Goal: Information Seeking & Learning: Learn about a topic

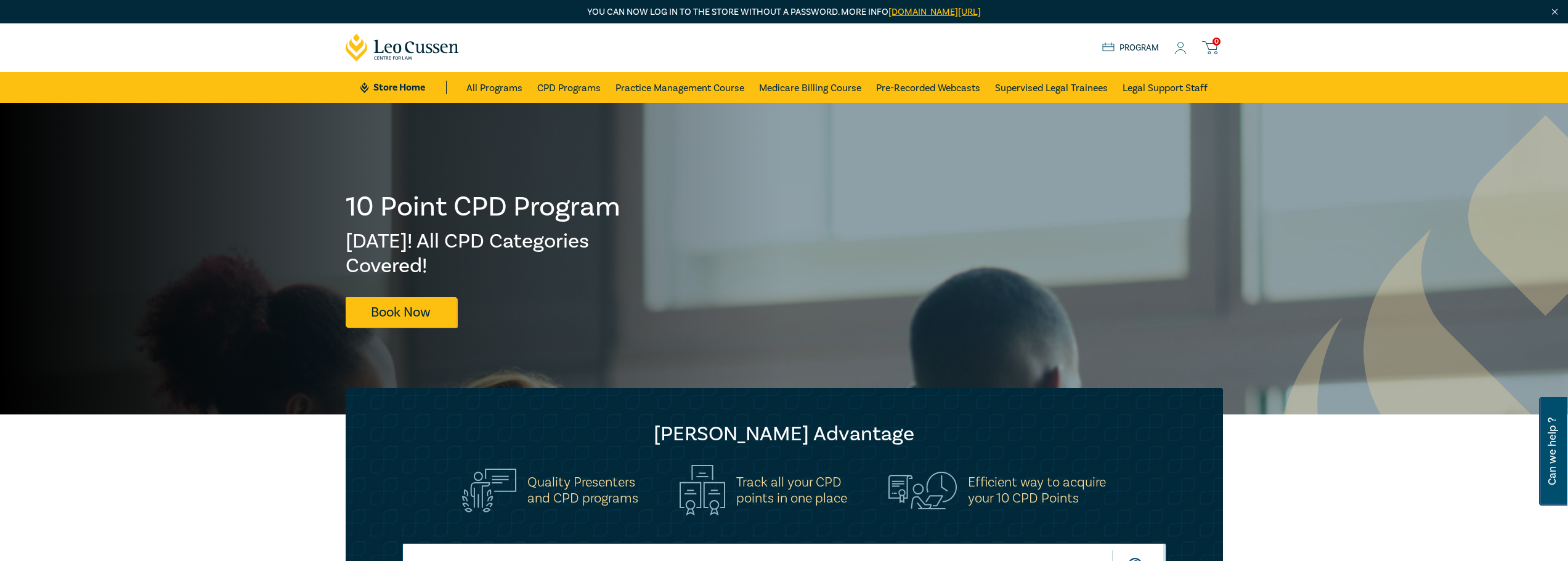
click at [1181, 46] on icon at bounding box center [1181, 48] width 12 height 13
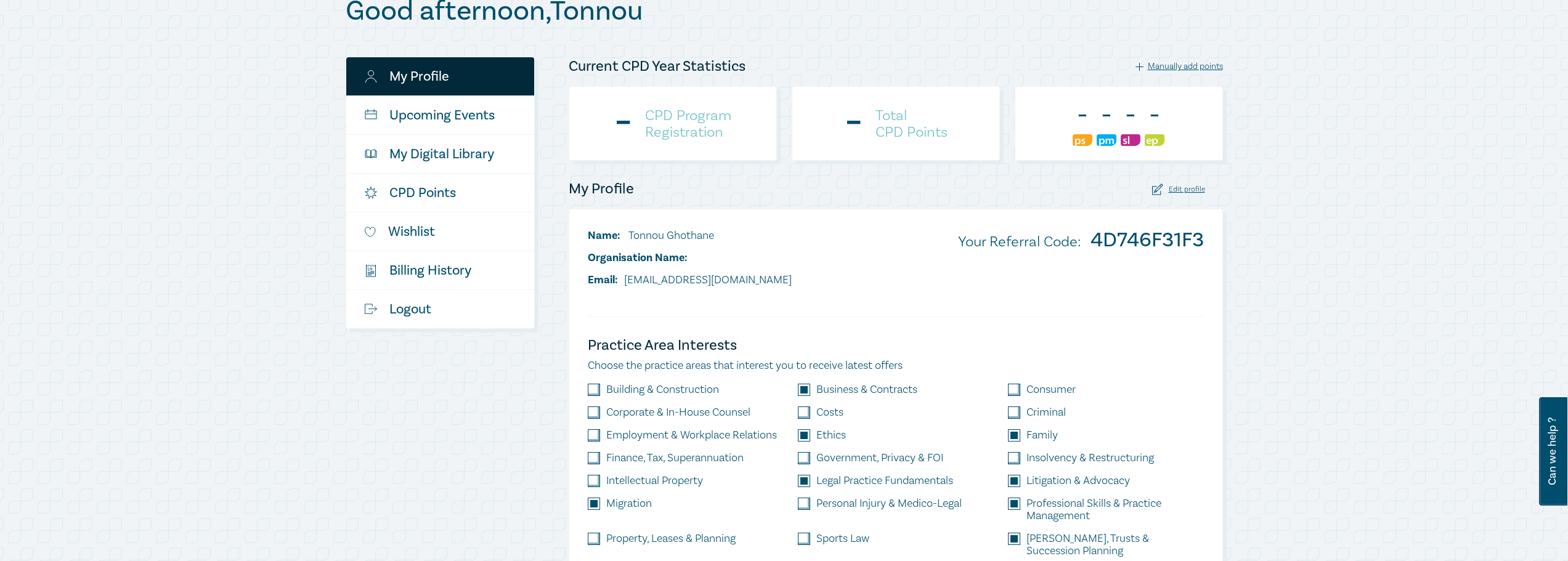
scroll to position [185, 0]
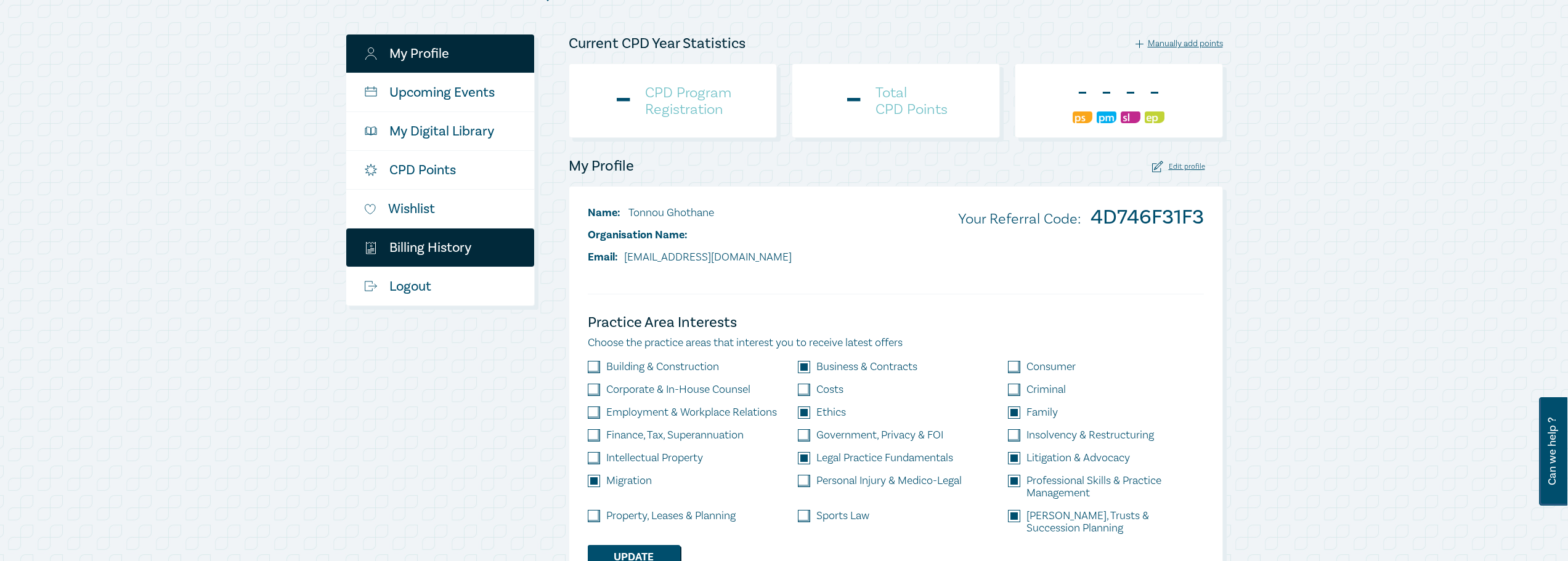
click at [425, 245] on link "$ Billing History" at bounding box center [440, 248] width 188 height 38
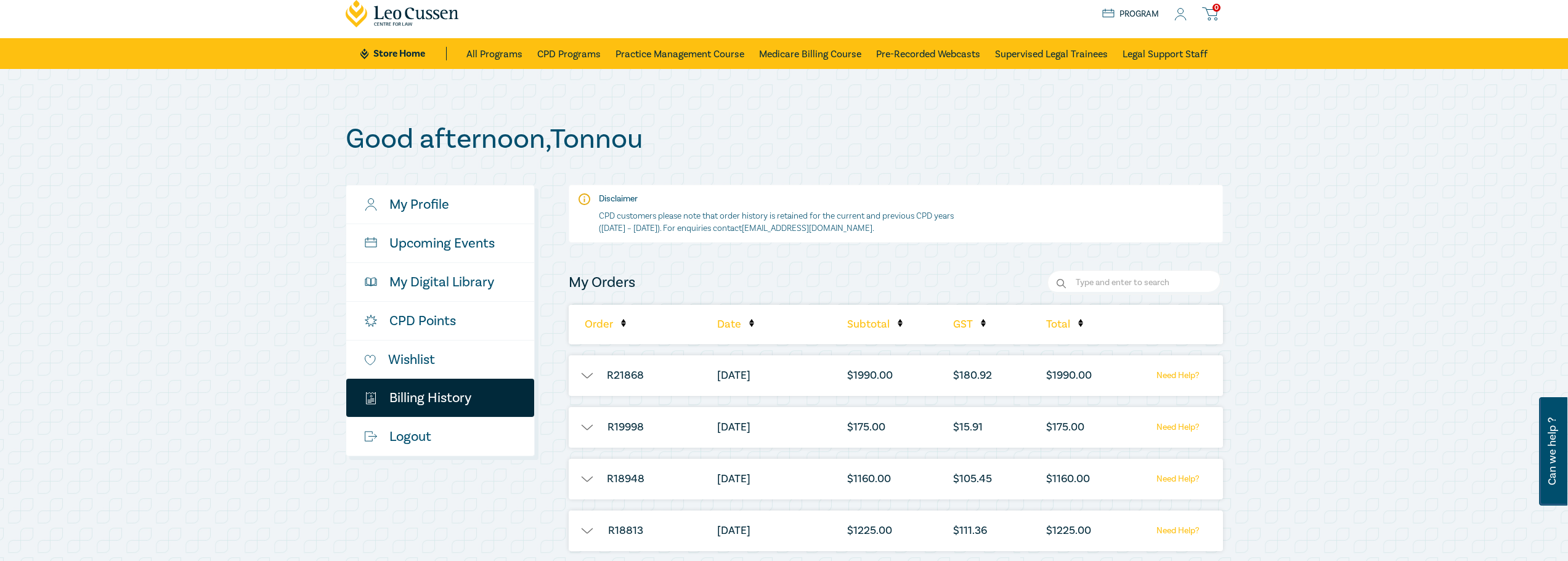
scroll to position [62, 0]
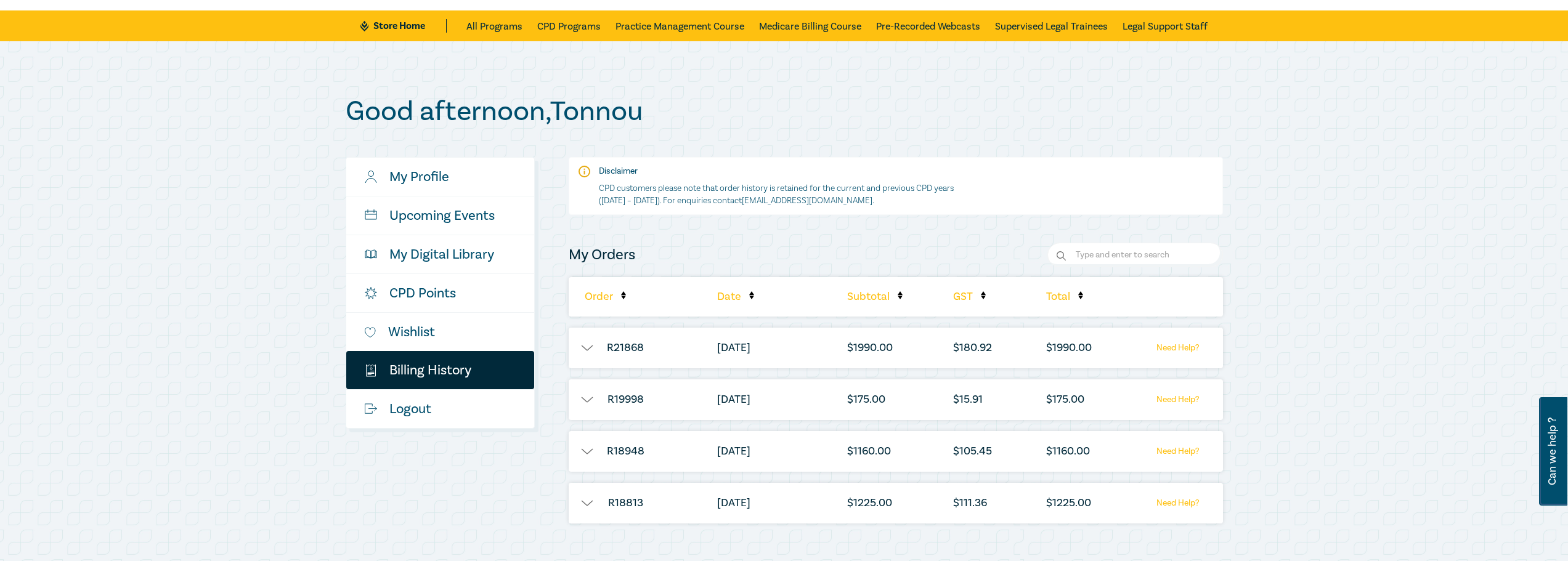
click at [584, 348] on button "button" at bounding box center [587, 348] width 37 height 12
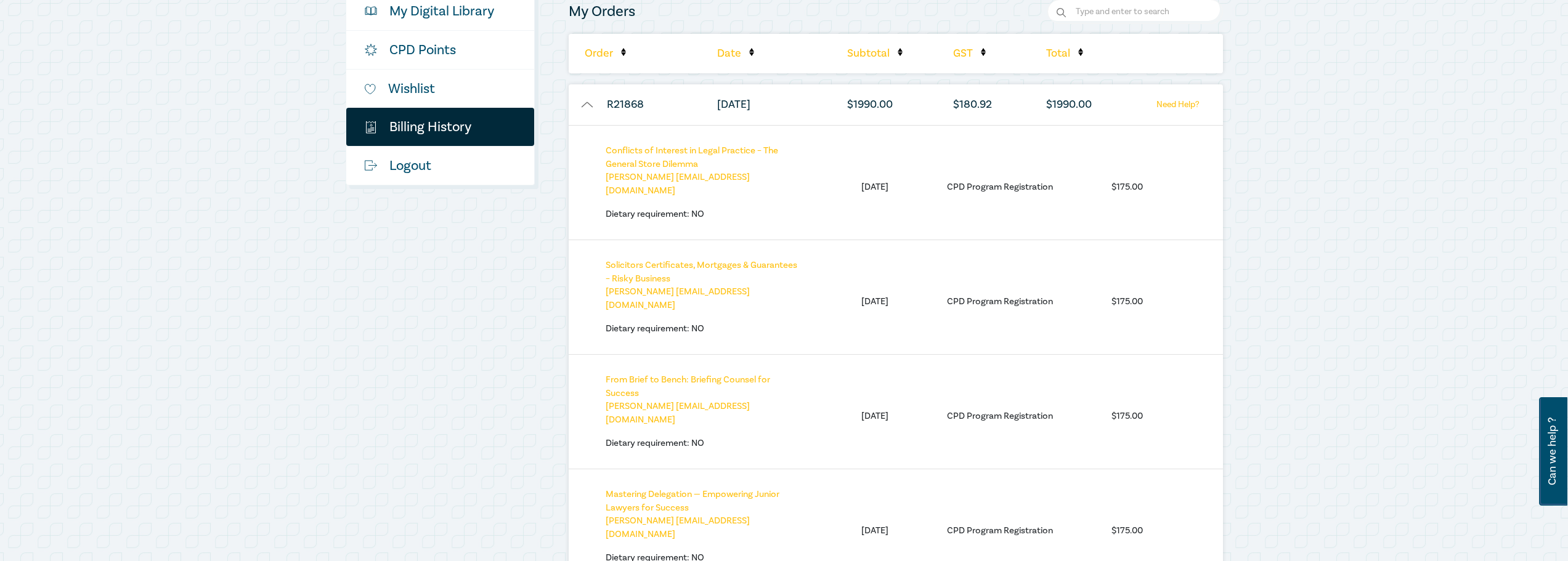
scroll to position [308, 0]
click at [1180, 211] on div "Conflicts of Interest in Legal Practice – The General Store Dilemma Tonnou Ghot…" at bounding box center [896, 179] width 654 height 115
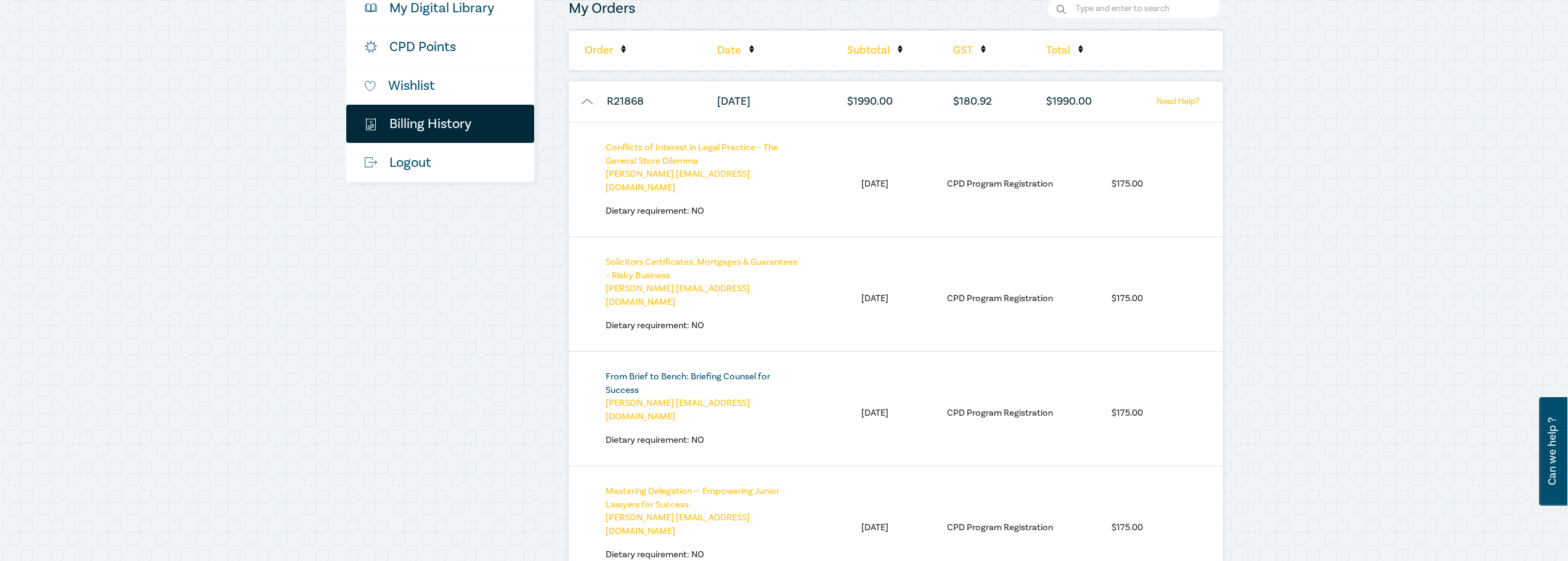
drag, startPoint x: 625, startPoint y: 356, endPoint x: 614, endPoint y: 364, distance: 12.8
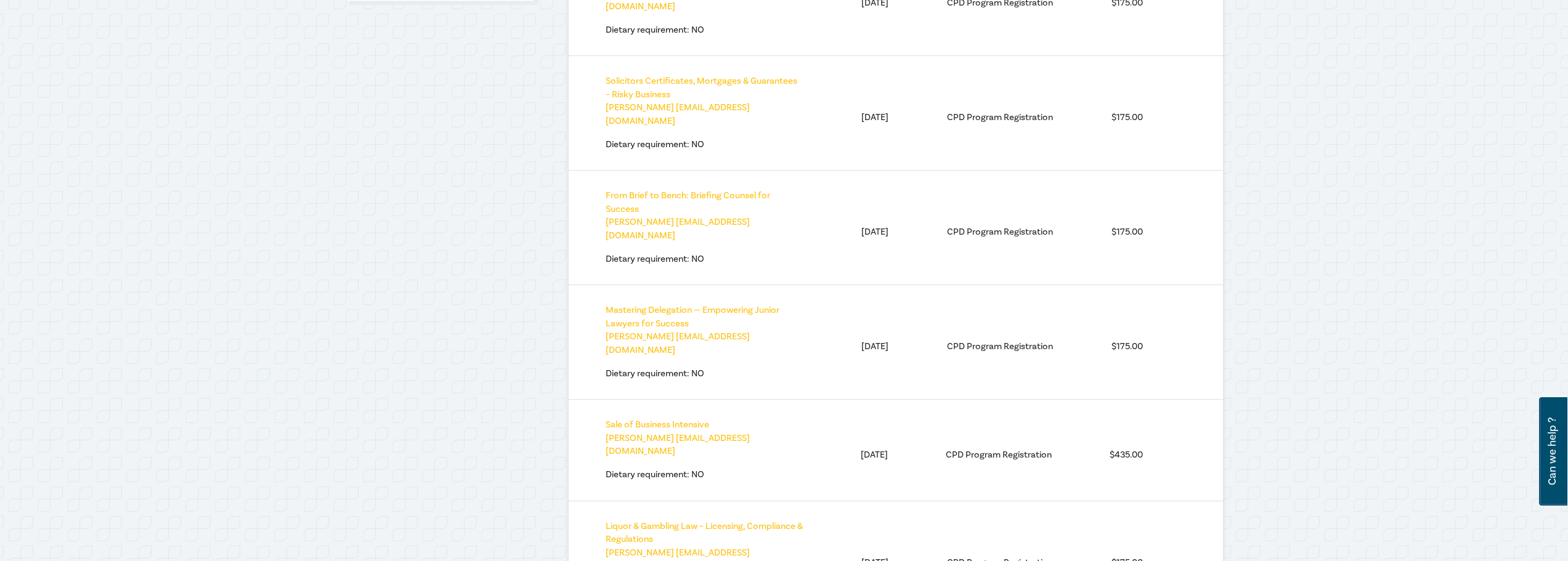
scroll to position [493, 0]
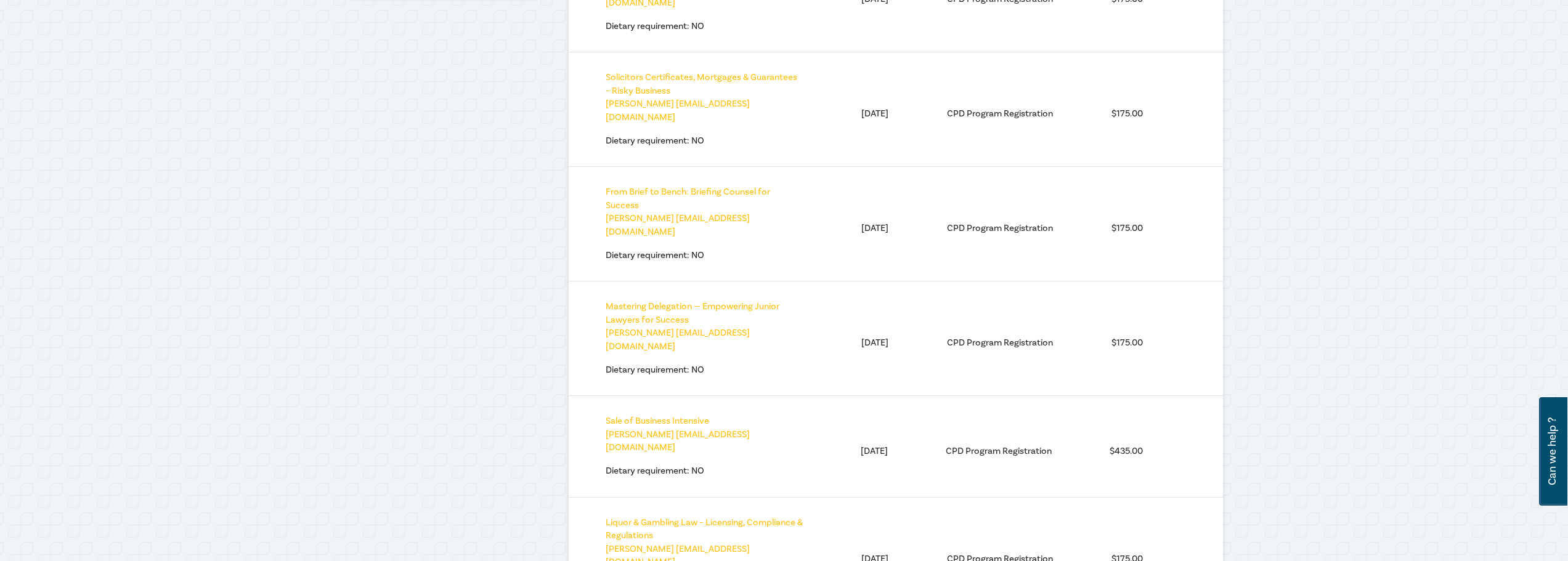
drag, startPoint x: 661, startPoint y: 274, endPoint x: 644, endPoint y: 273, distance: 16.7
drag, startPoint x: 644, startPoint y: 273, endPoint x: 630, endPoint y: 275, distance: 14.4
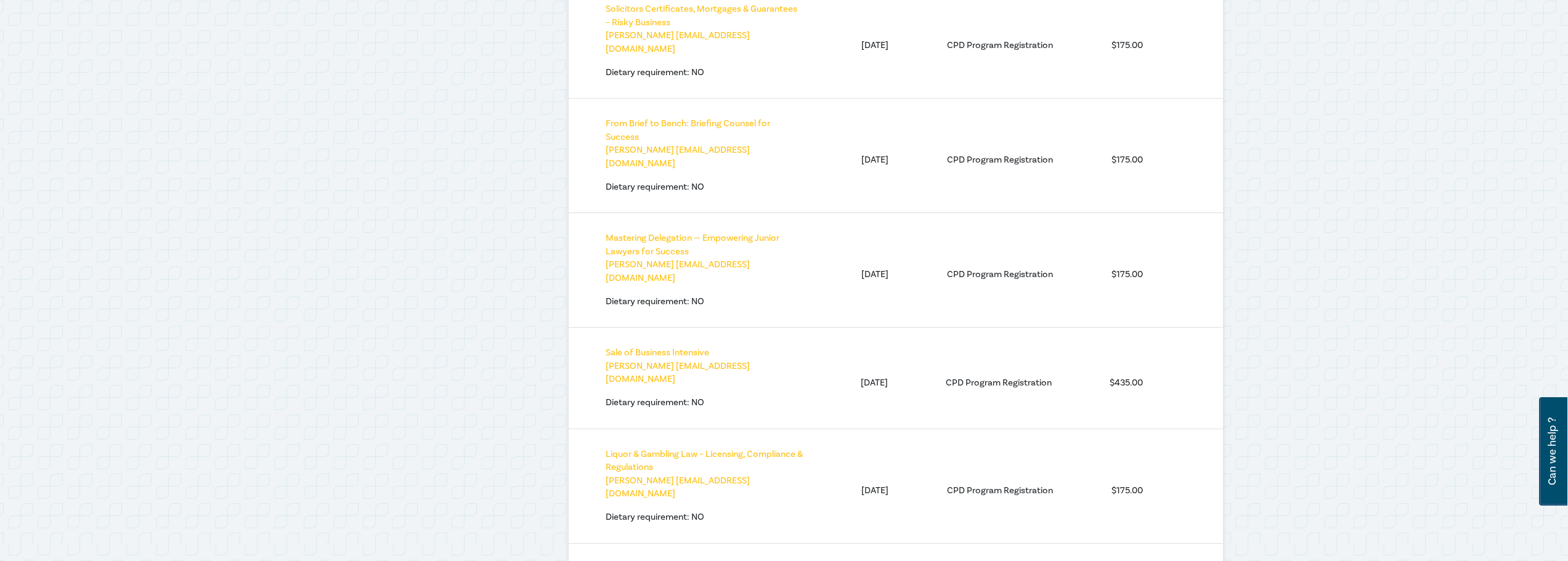
scroll to position [555, 0]
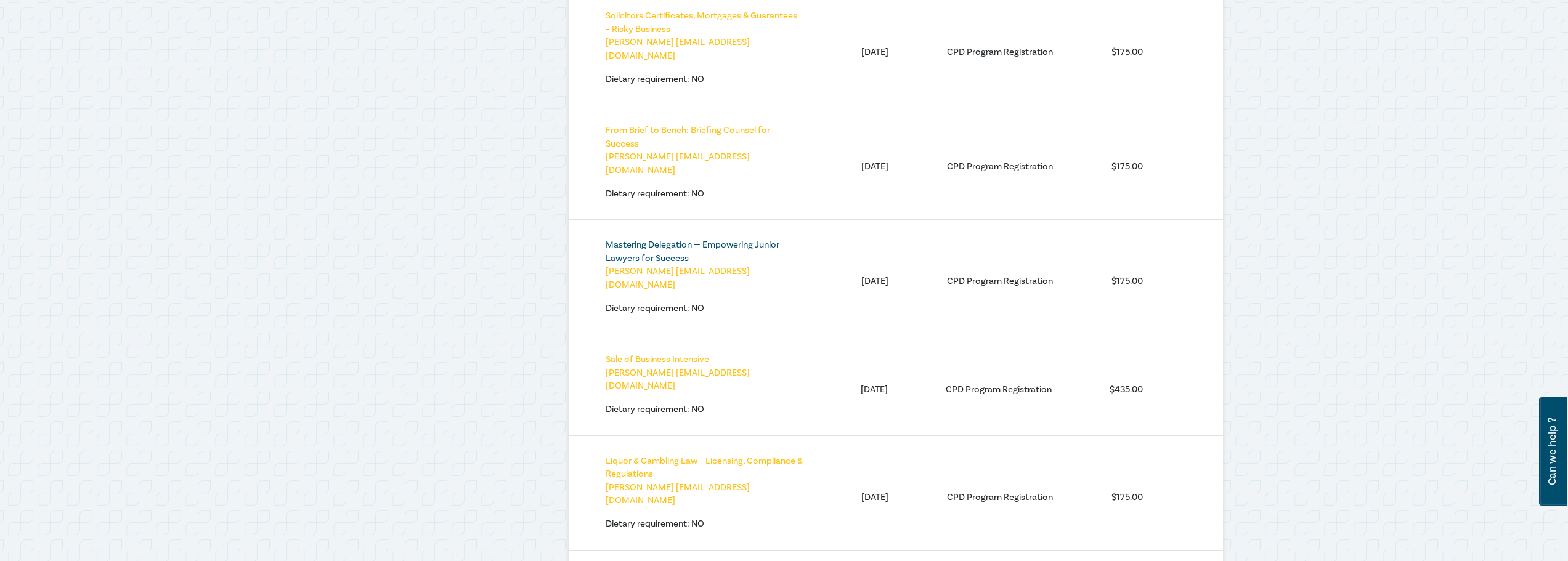
click at [666, 239] on link "Mastering Delegation — Empowering Junior Lawyers for Success" at bounding box center [693, 251] width 174 height 25
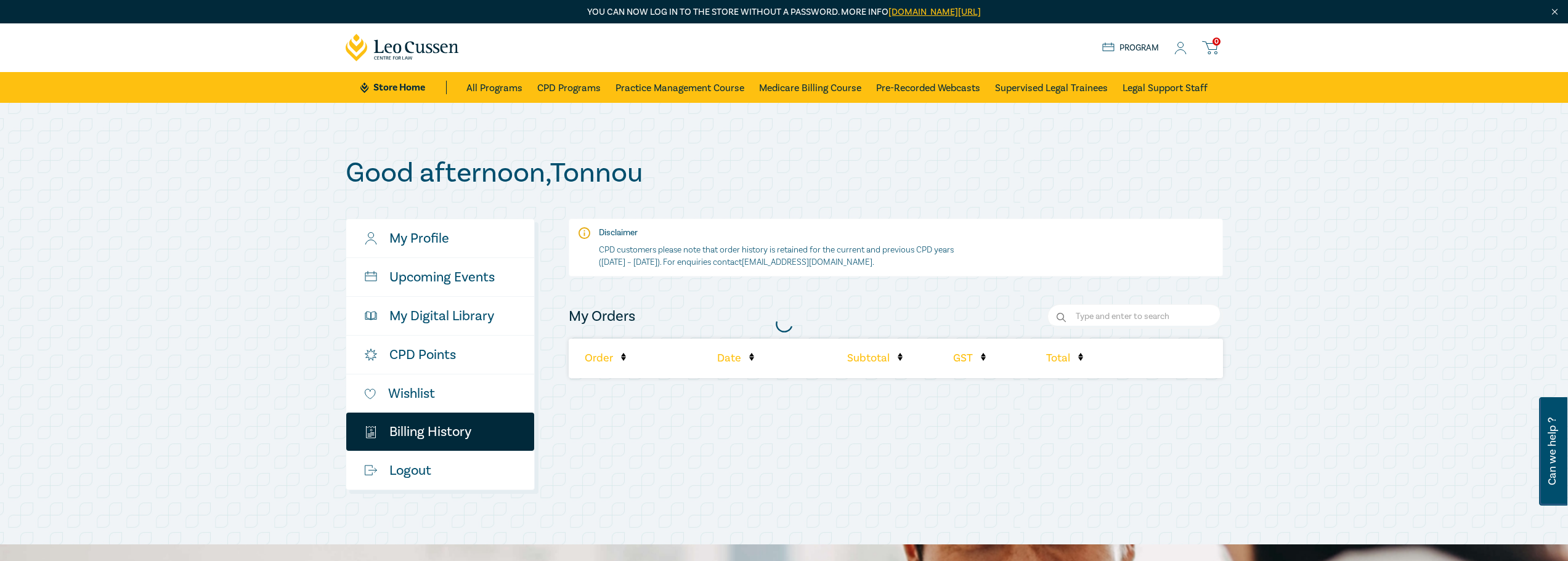
click at [596, 362] on div at bounding box center [785, 324] width 890 height 346
click at [622, 359] on div at bounding box center [785, 324] width 890 height 346
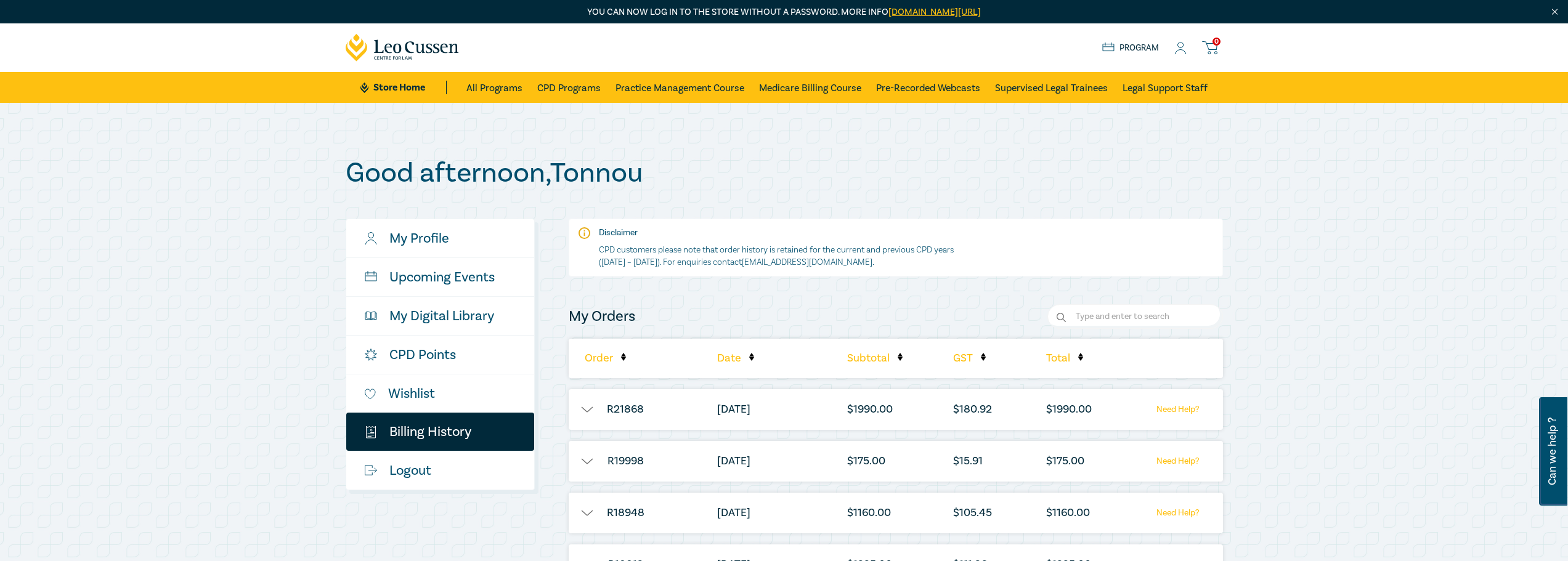
click at [629, 407] on li "R21868" at bounding box center [626, 409] width 114 height 41
click at [588, 410] on button "button" at bounding box center [587, 410] width 37 height 12
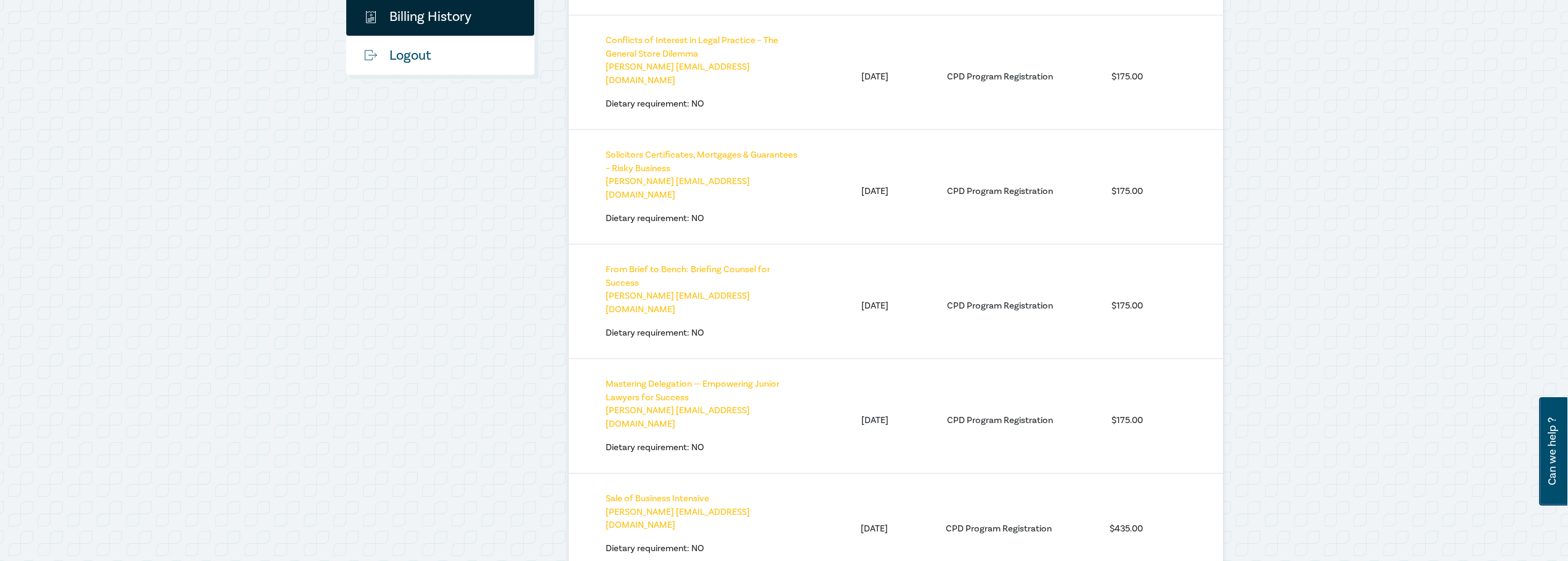
scroll to position [493, 0]
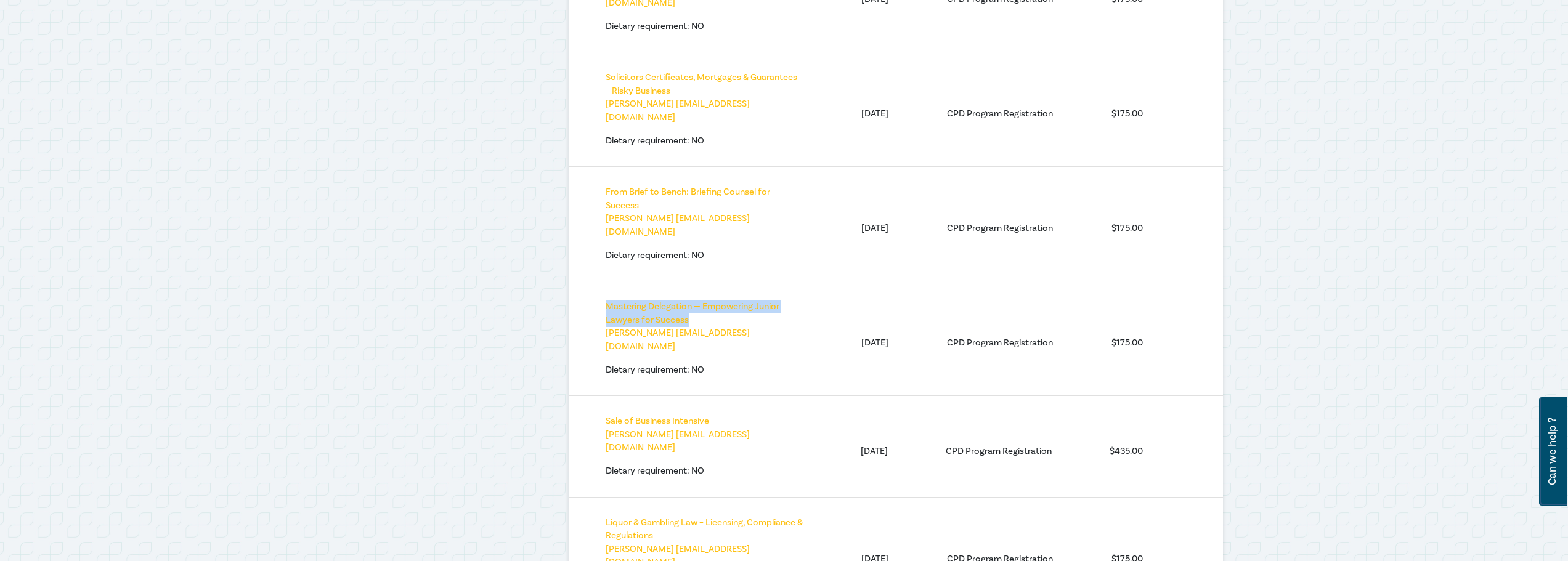
drag, startPoint x: 601, startPoint y: 260, endPoint x: 691, endPoint y: 278, distance: 92.3
click at [691, 281] on div "Mastering Delegation — Empowering Junior Lawyers for Success Tonnou Ghothane to…" at bounding box center [896, 338] width 654 height 115
copy link "Mastering Delegation — Empowering Junior Lawyers for Success"
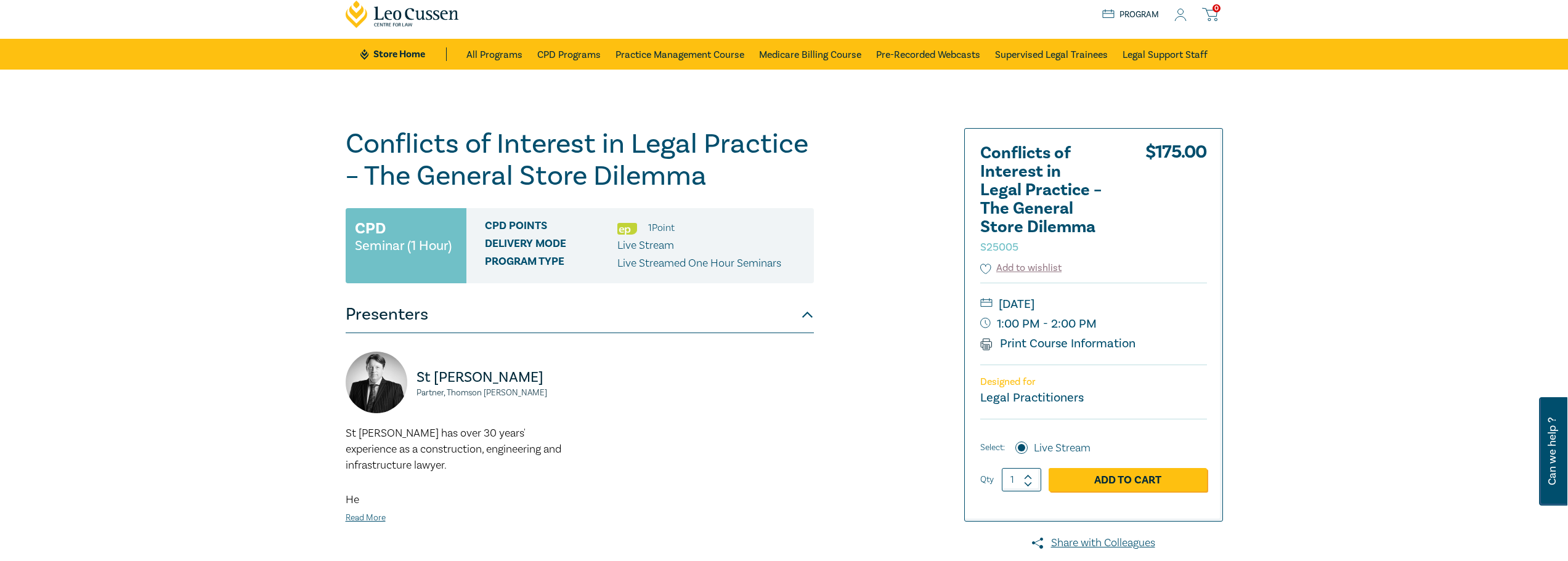
scroll to position [62, 0]
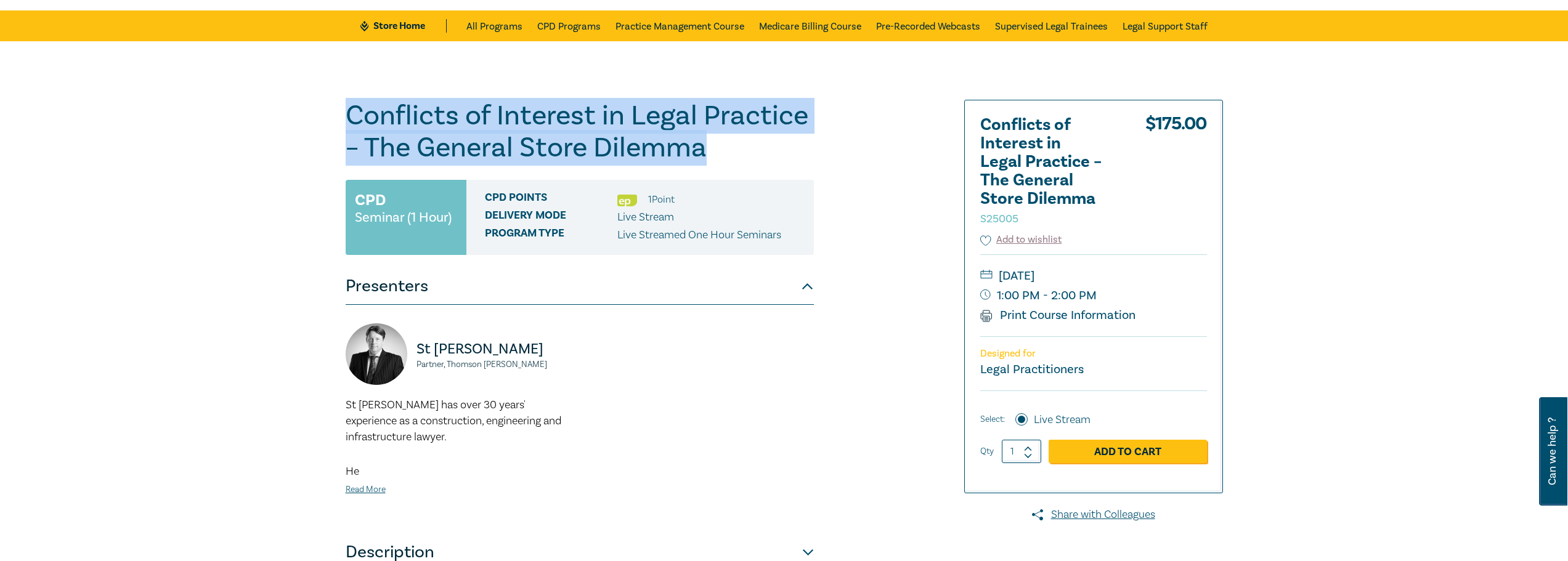
drag, startPoint x: 348, startPoint y: 110, endPoint x: 699, endPoint y: 154, distance: 354.6
click at [706, 153] on h1 "Conflicts of Interest in Legal Practice – The General Store Dilemma S25005" at bounding box center [580, 132] width 468 height 64
copy h1 "Conflicts of Interest in Legal Practice – The General Store Dilemma"
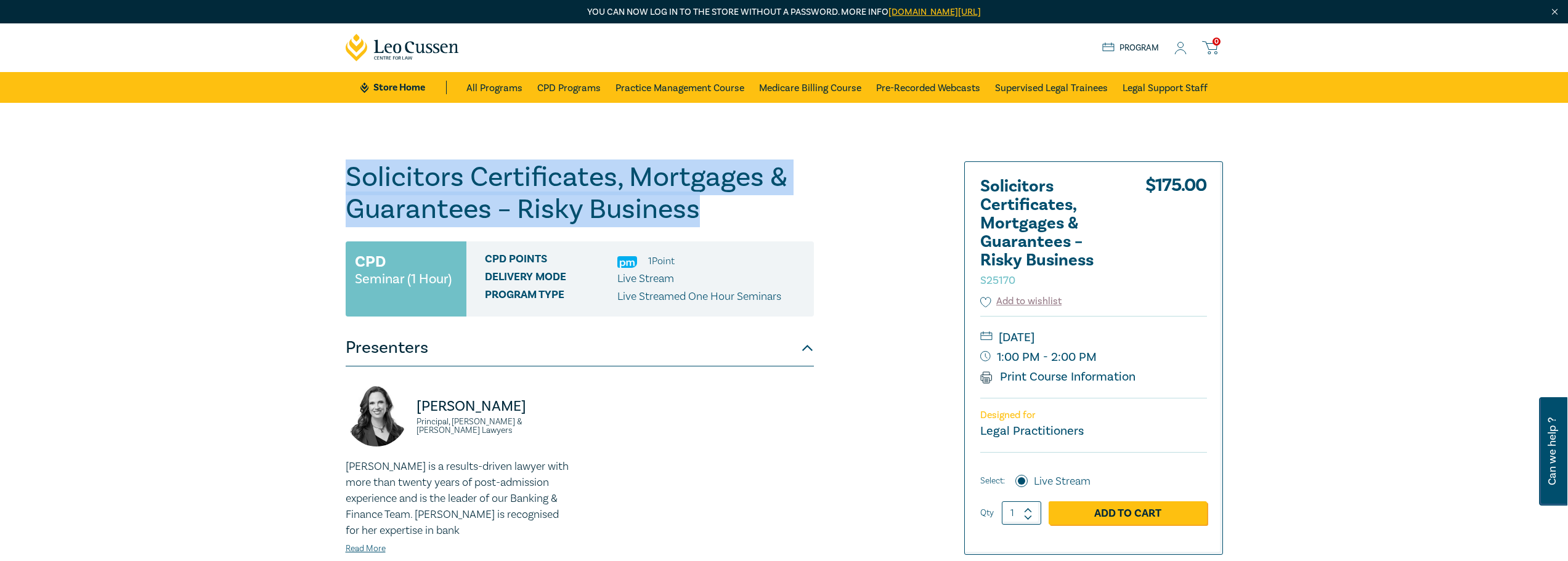
drag, startPoint x: 350, startPoint y: 174, endPoint x: 721, endPoint y: 213, distance: 373.0
click at [721, 213] on h1 "Solicitors Certificates, Mortgages & Guarantees – Risky Business S25170" at bounding box center [580, 193] width 468 height 64
copy h1 "Solicitors Certificates, Mortgages & Guarantees – Risky Business"
click at [412, 48] on icon at bounding box center [403, 48] width 114 height 28
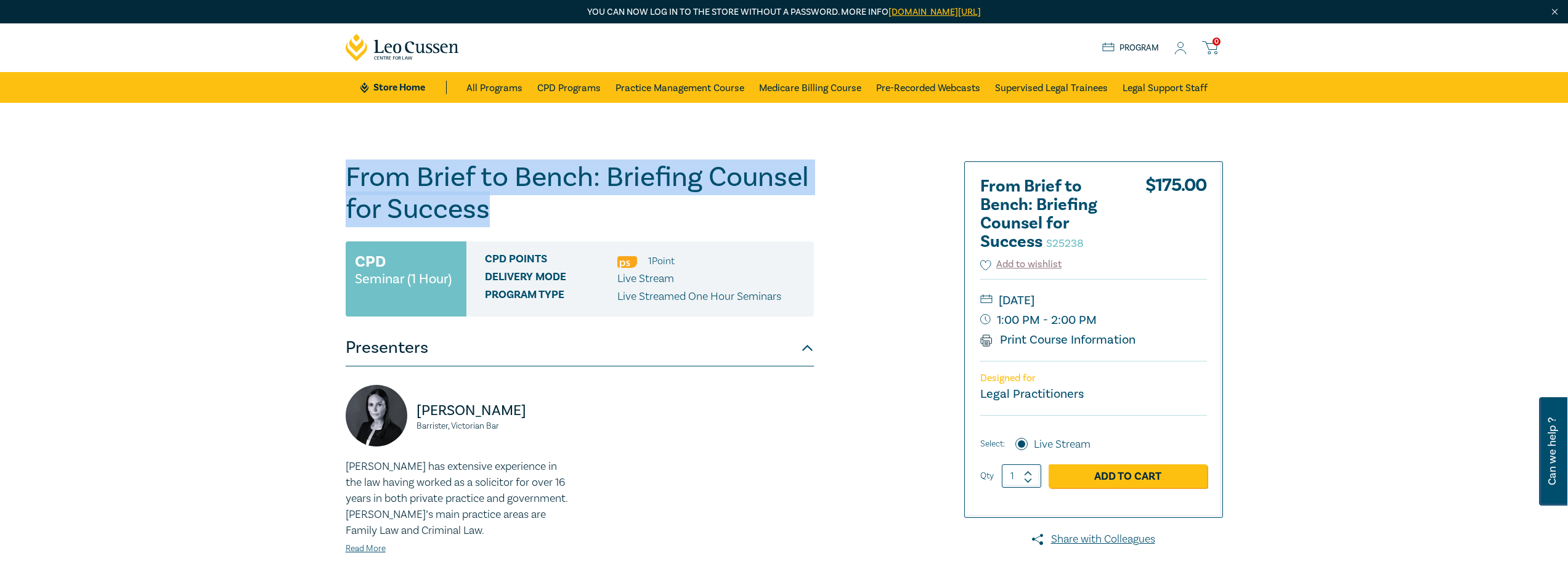
drag, startPoint x: 348, startPoint y: 174, endPoint x: 499, endPoint y: 205, distance: 154.2
click at [499, 205] on h1 "From Brief to Bench: Briefing Counsel for Success S25238" at bounding box center [580, 193] width 468 height 64
copy h1 "From Brief to Bench: Briefing Counsel for Success"
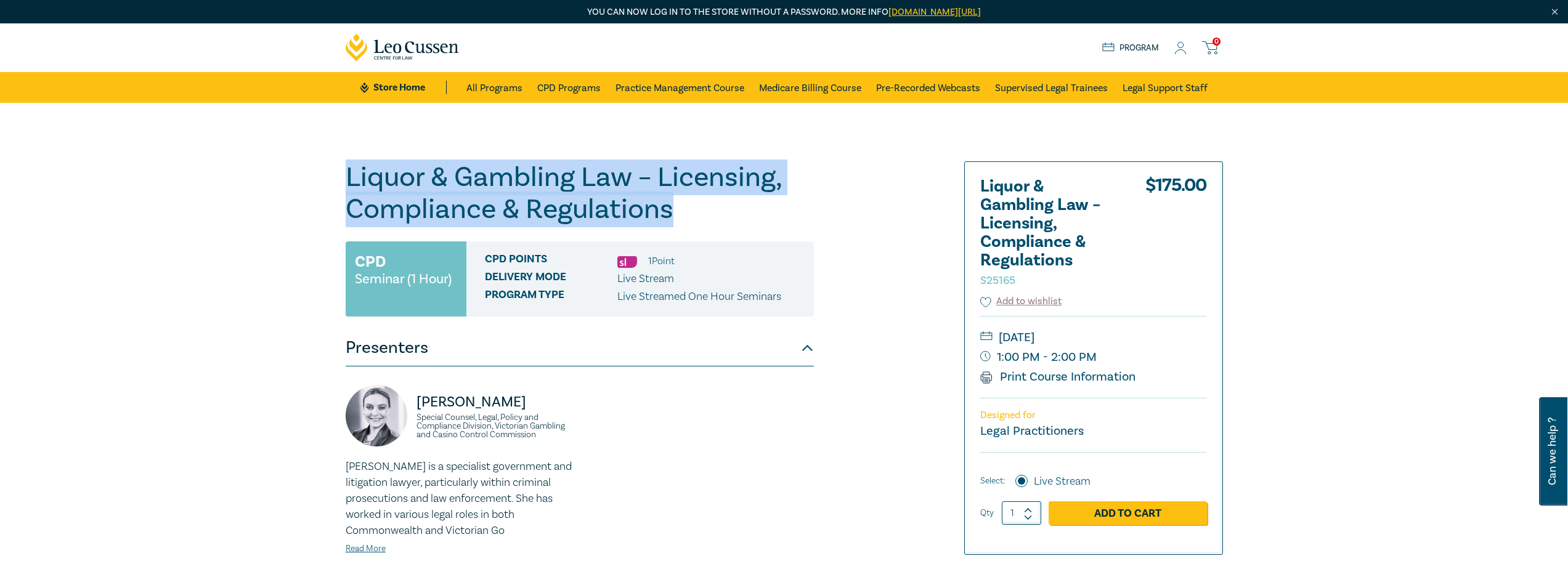
drag, startPoint x: 343, startPoint y: 177, endPoint x: 685, endPoint y: 214, distance: 343.5
click at [685, 214] on div "Liquor & Gambling Law – Licensing, Compliance & Regulations S25165 CPD Seminar …" at bounding box center [635, 469] width 595 height 616
copy h1 "Liquor & Gambling Law – Licensing, Compliance & Regulations"
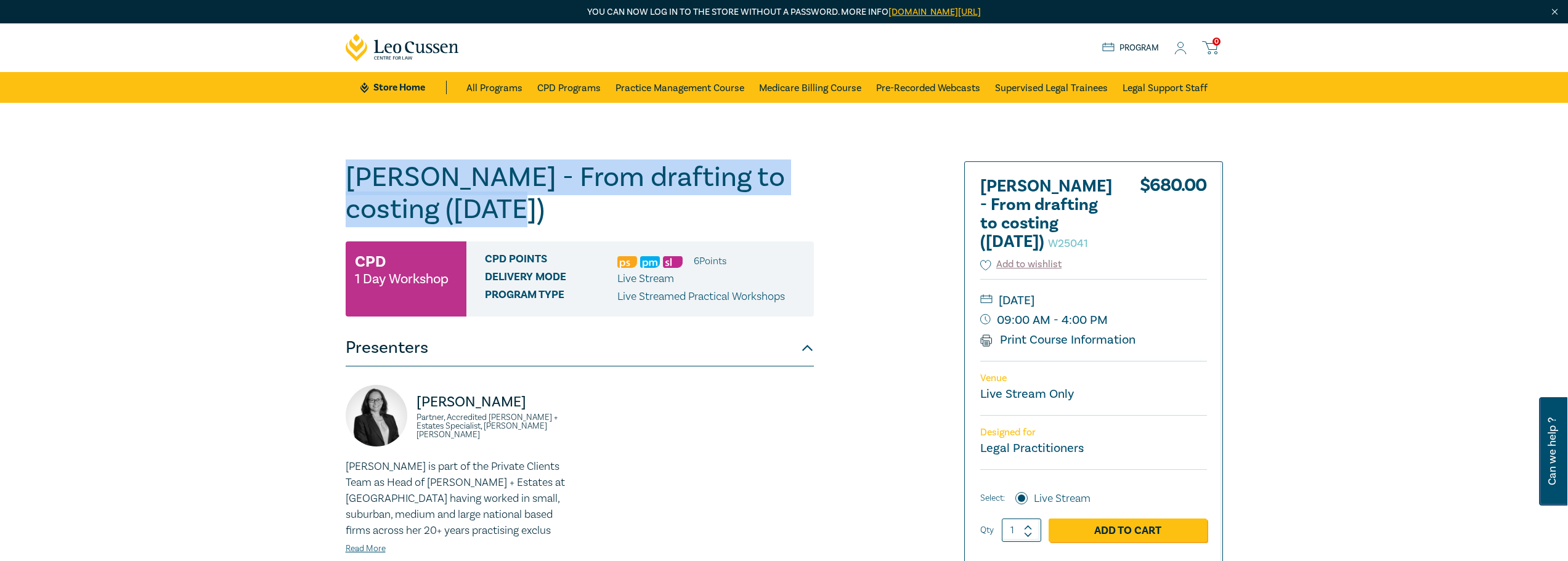
drag, startPoint x: 351, startPoint y: 173, endPoint x: 564, endPoint y: 216, distance: 217.5
click at [564, 216] on h1 "Wills - From drafting to costing (October 2025) W25041" at bounding box center [580, 193] width 468 height 64
copy h1 "Wills - From drafting to costing (October 2025)"
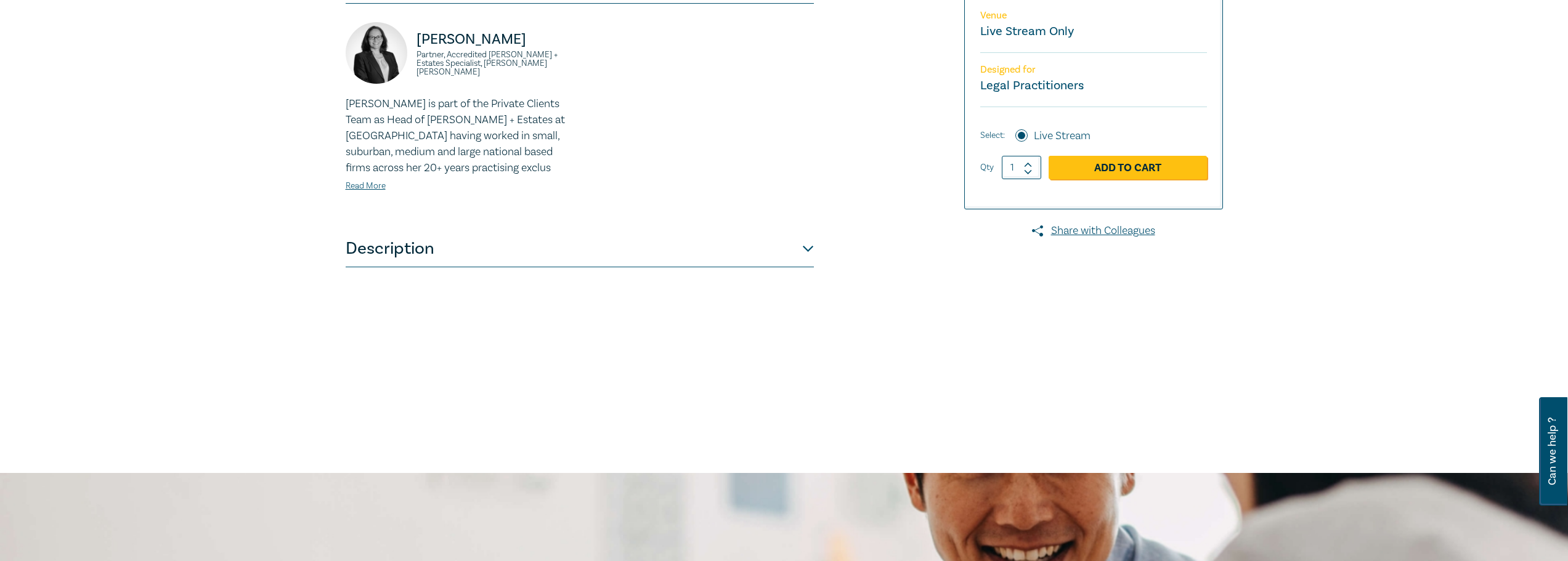
scroll to position [370, 0]
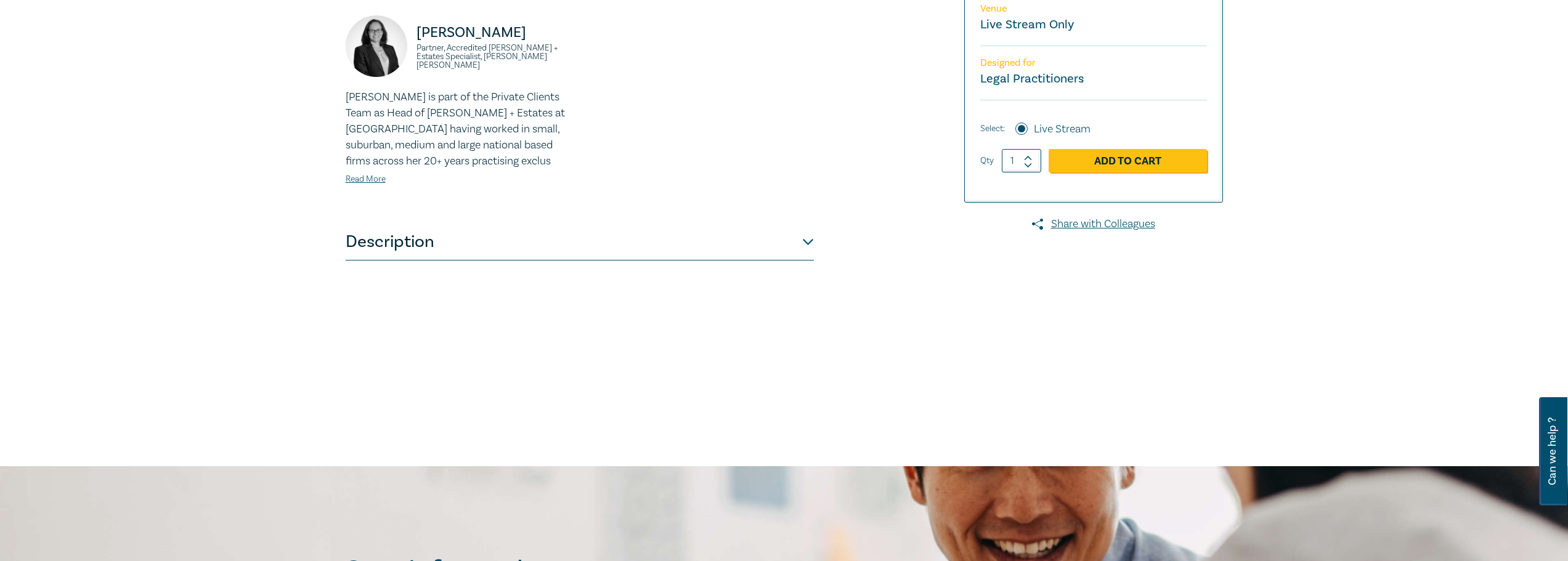
click at [809, 242] on button "Description" at bounding box center [580, 242] width 468 height 37
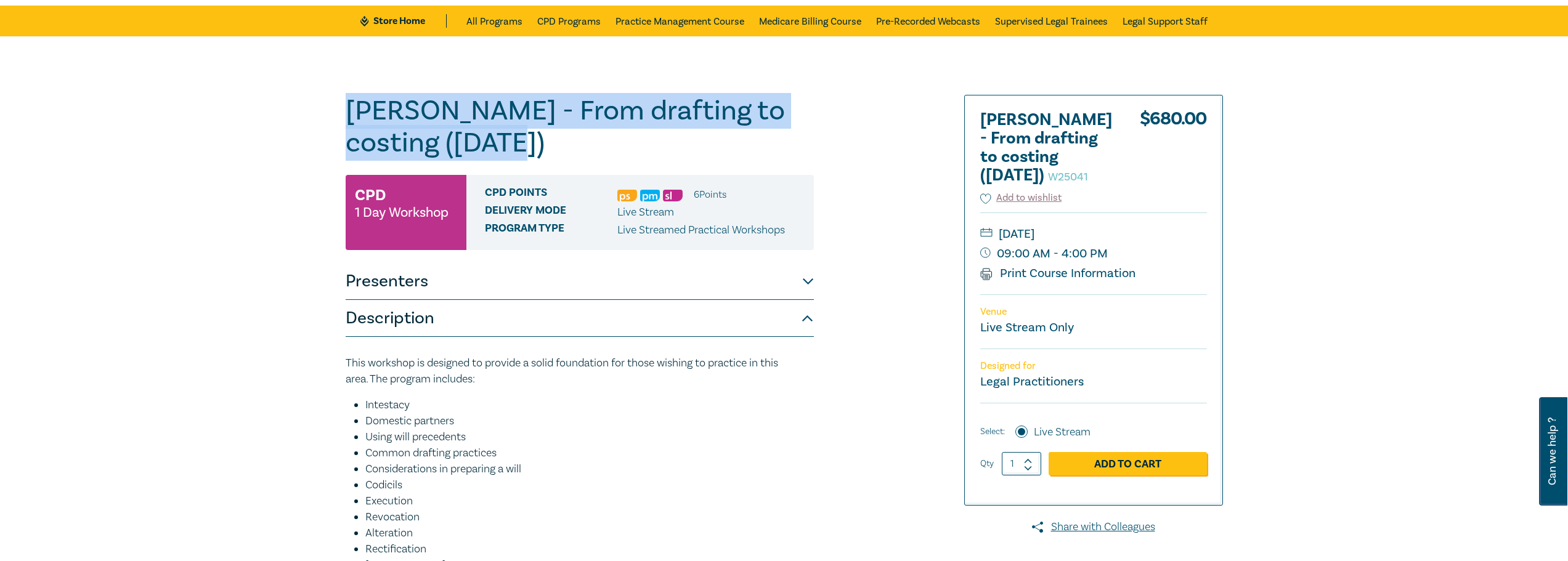
scroll to position [62, 0]
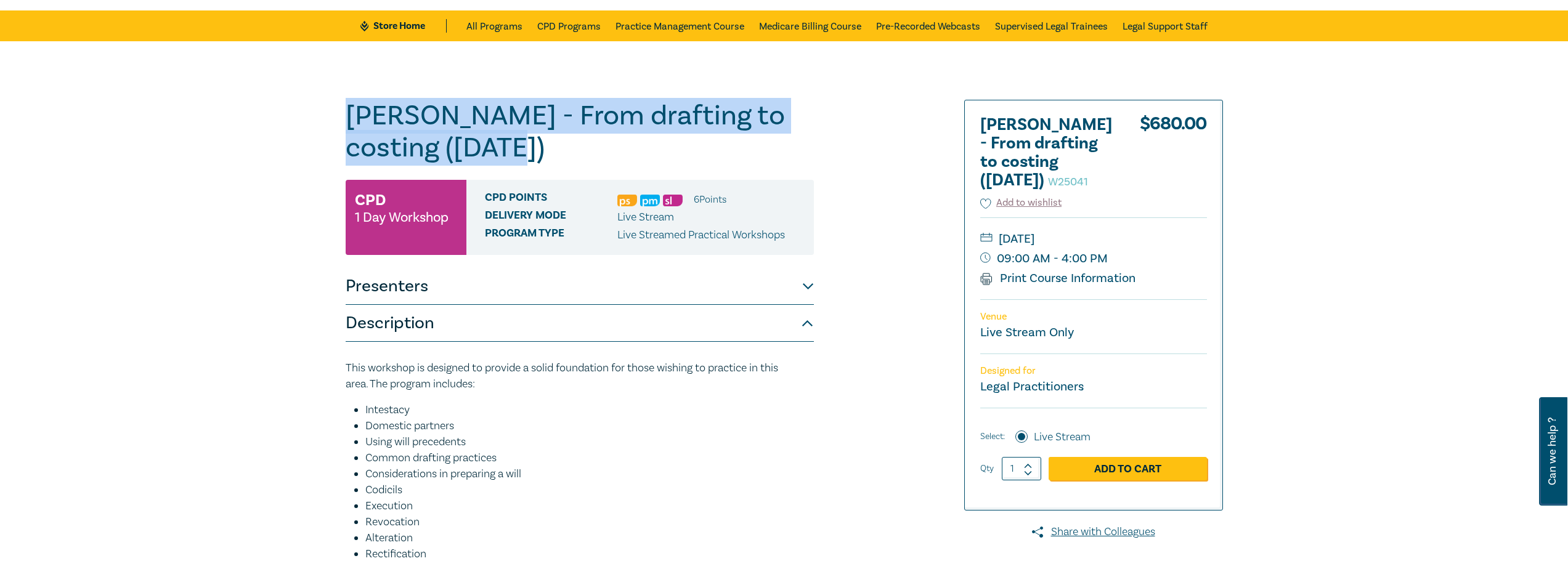
copy h1 "Wills - From drafting to costing (October 2025)"
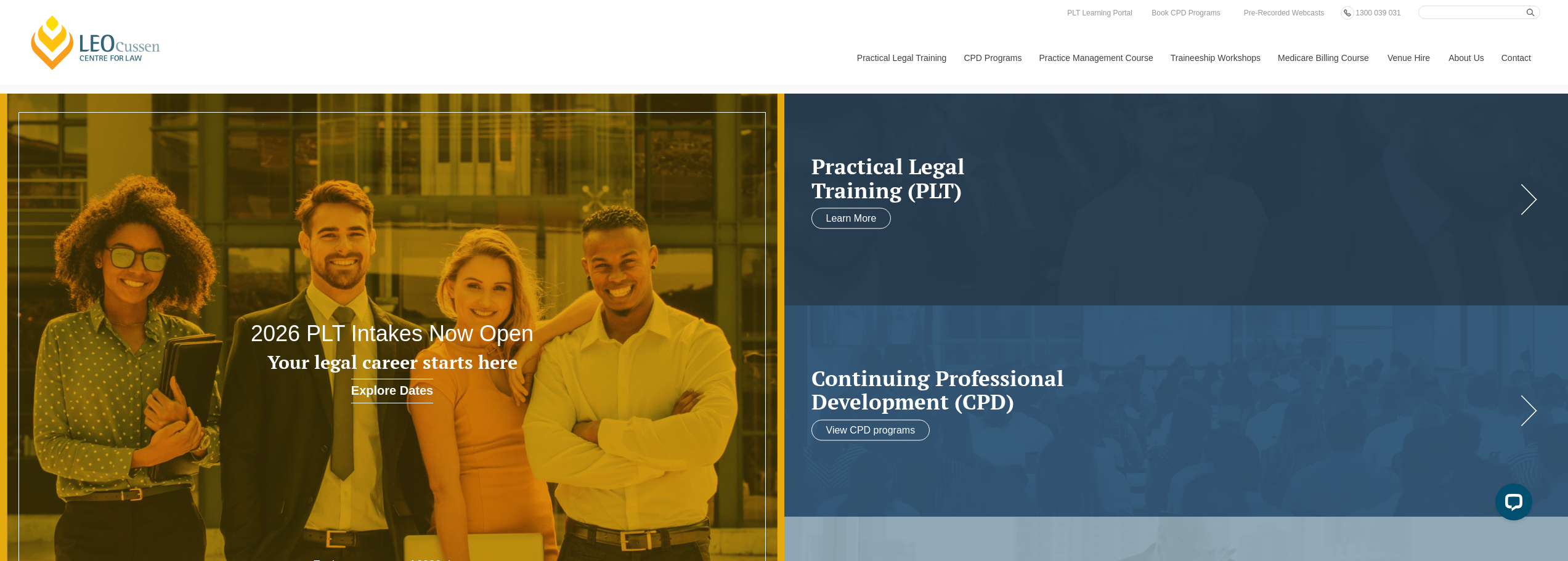
click at [1451, 12] on input "Search here" at bounding box center [1480, 13] width 122 height 14
paste input "Mastering Delegation — Empowering Junior Lawyers for Success"
type input "Mastering Delegation — Empowering Junior Lawyers for Success"
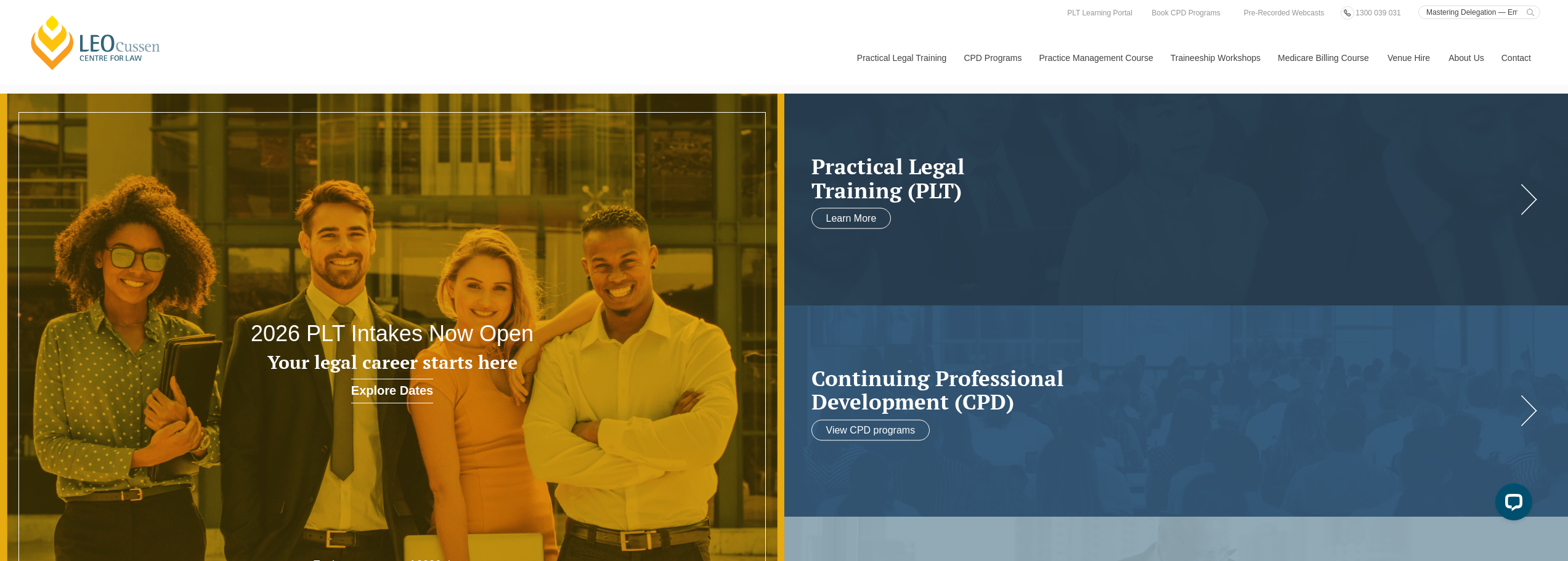
click at [1530, 12] on icon "submit" at bounding box center [1531, 13] width 8 height 8
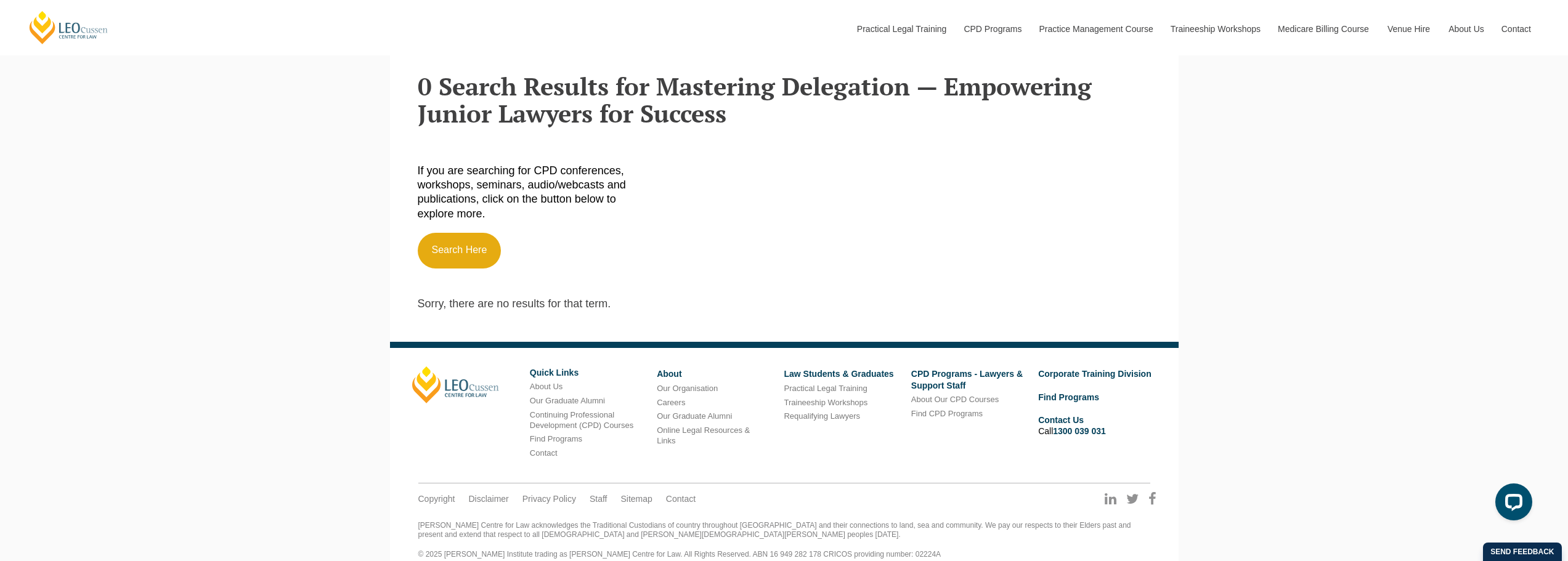
scroll to position [542, 0]
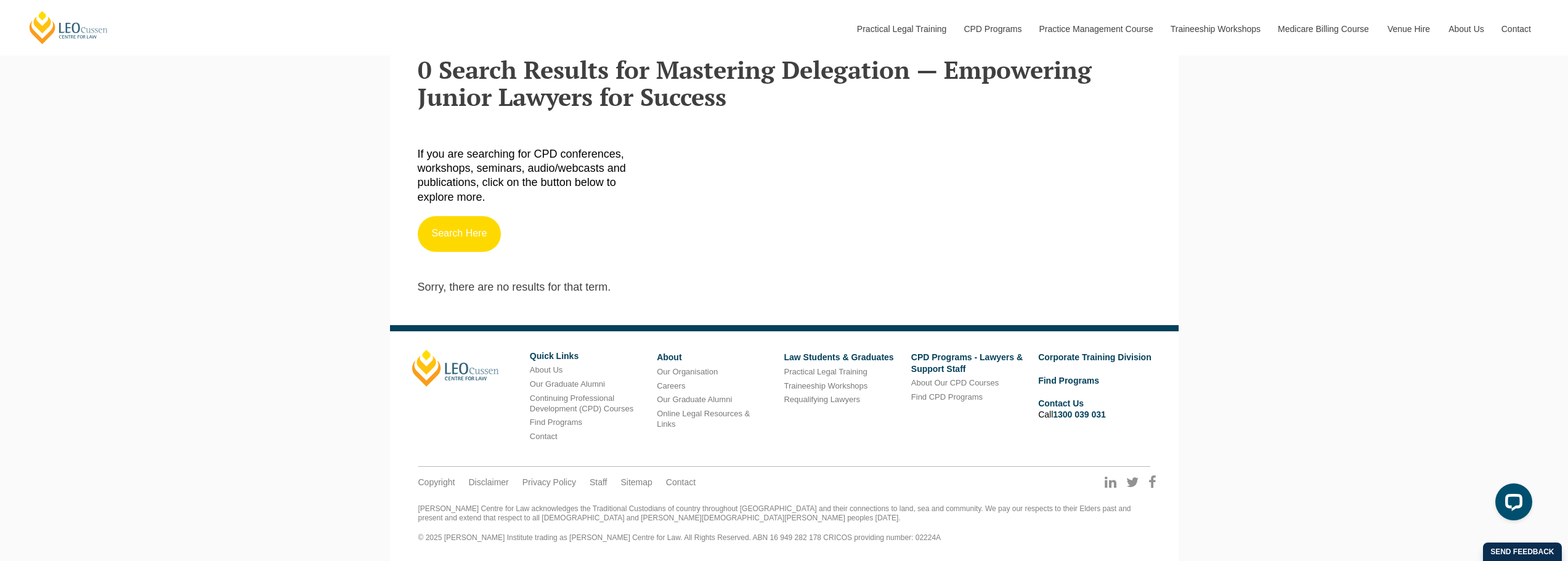
click at [464, 240] on link "Search Here" at bounding box center [460, 234] width 84 height 36
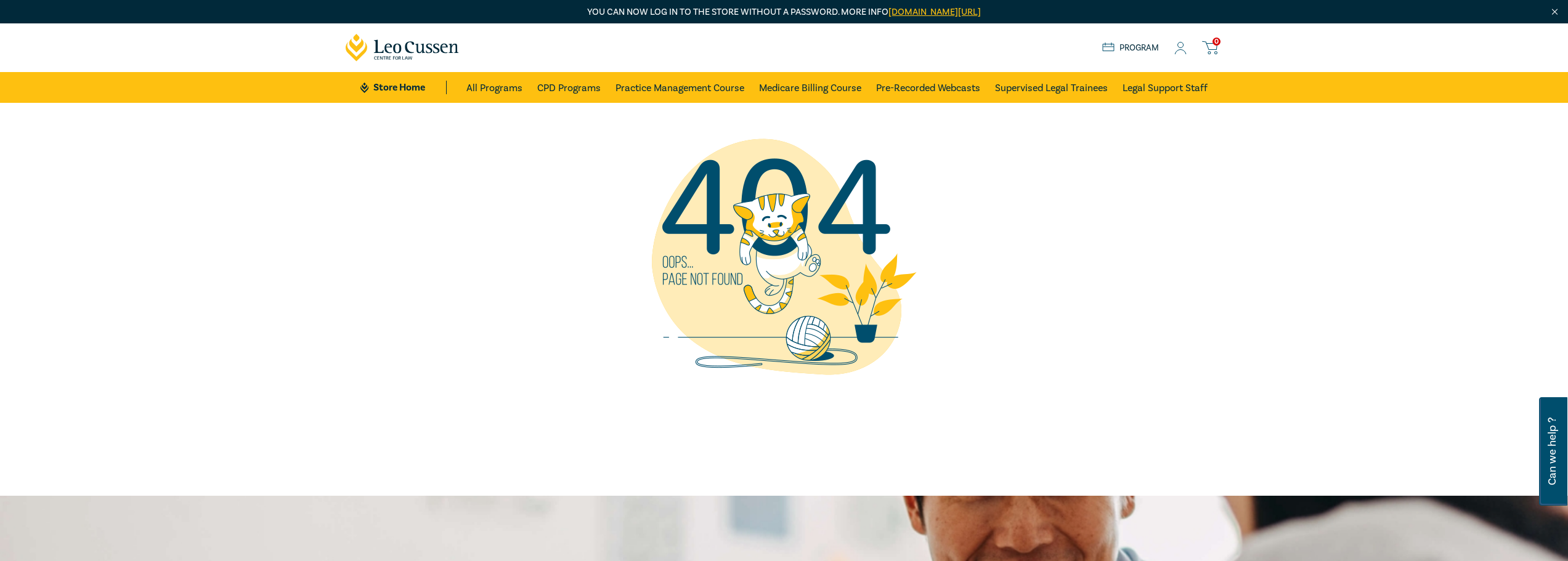
click at [1553, 10] on img "Close" at bounding box center [1555, 12] width 10 height 10
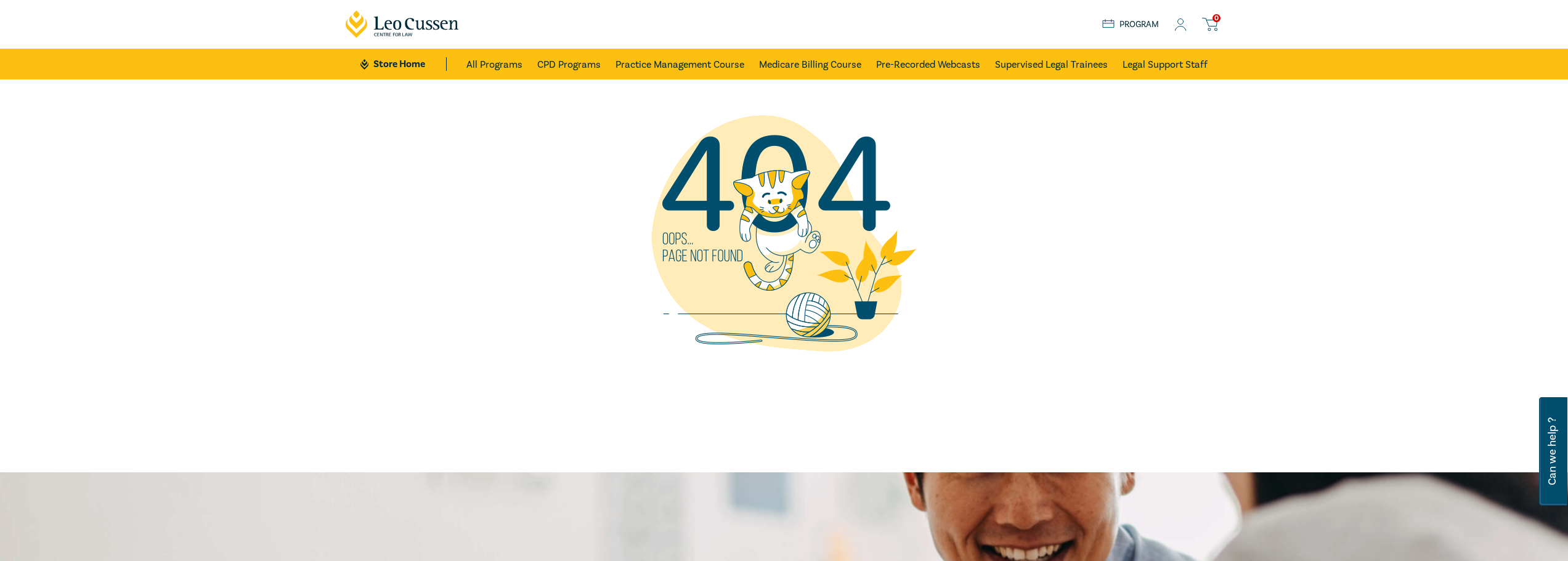
click at [1178, 24] on icon at bounding box center [1181, 24] width 12 height 13
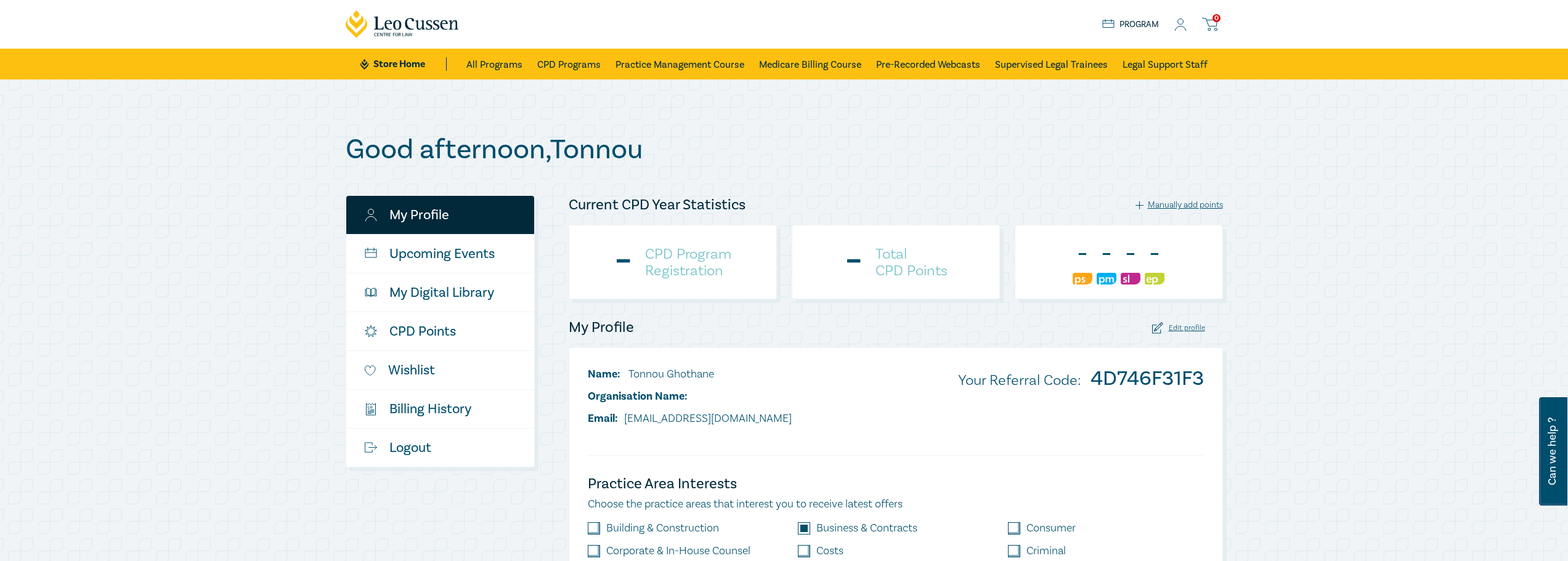
click at [409, 17] on icon at bounding box center [403, 24] width 114 height 28
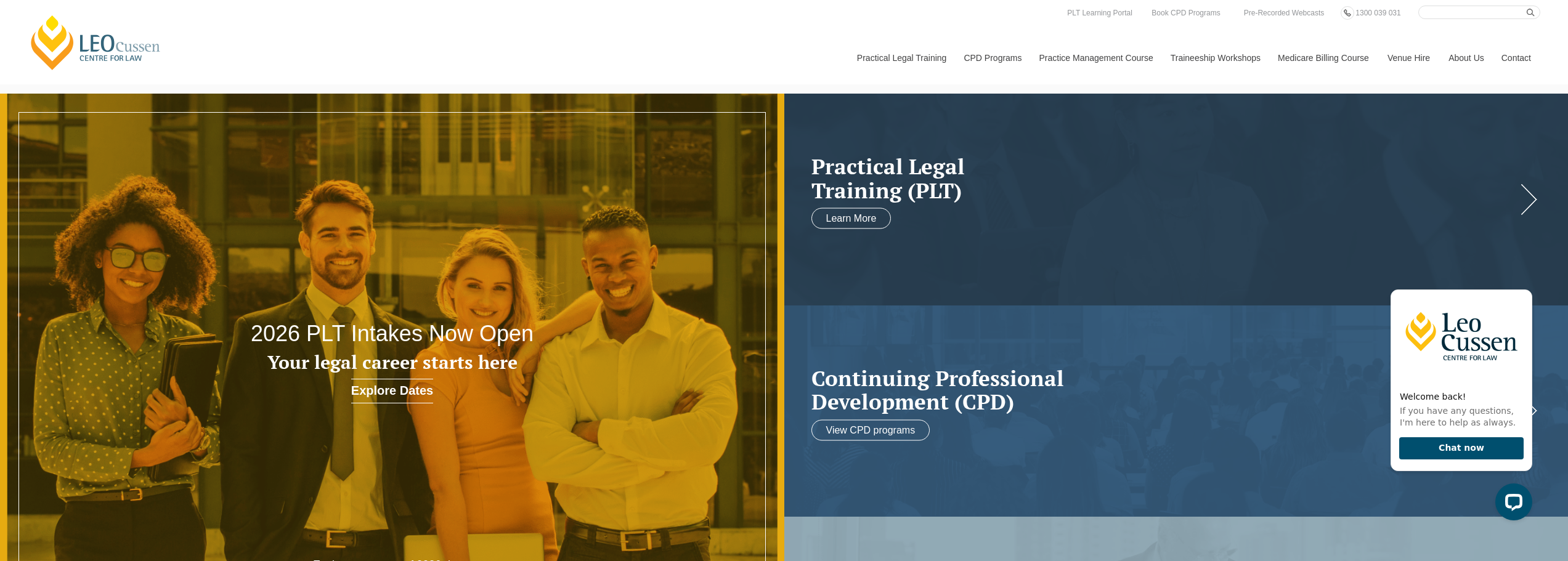
click at [1432, 9] on input "Search here" at bounding box center [1480, 13] width 122 height 14
type input "delegation"
click at [1531, 9] on icon "submit" at bounding box center [1531, 13] width 8 height 8
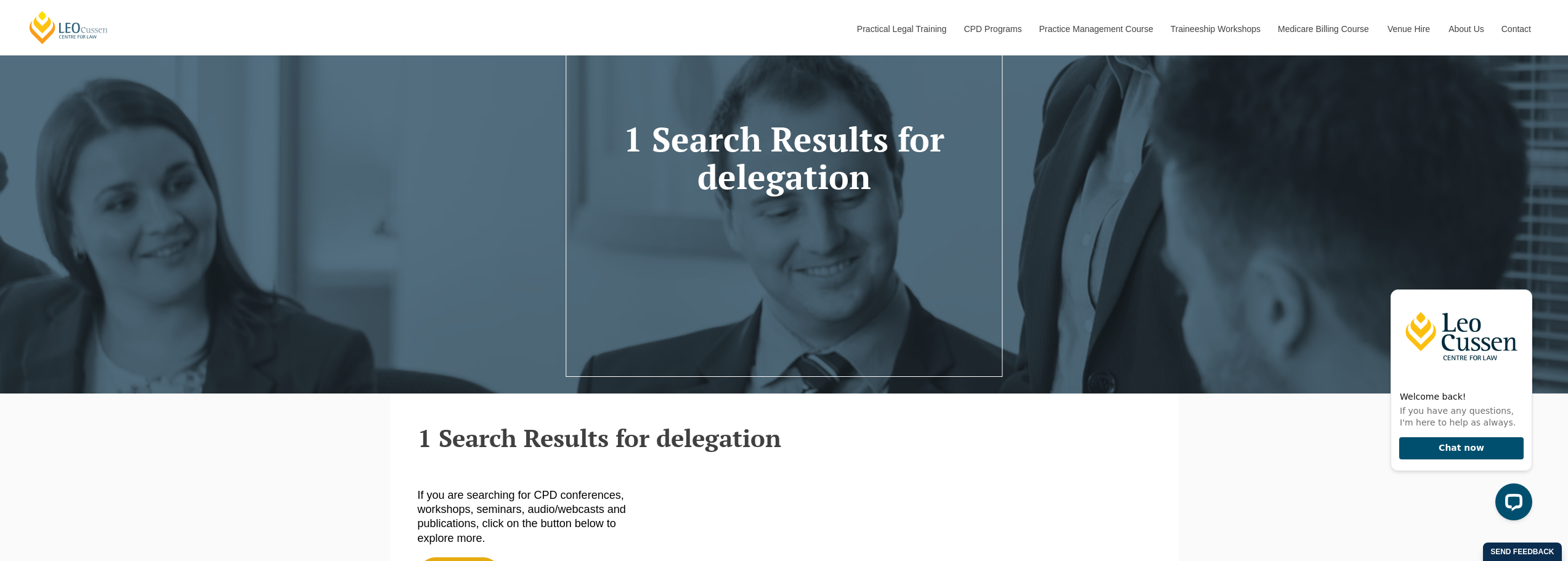
scroll to position [153, 0]
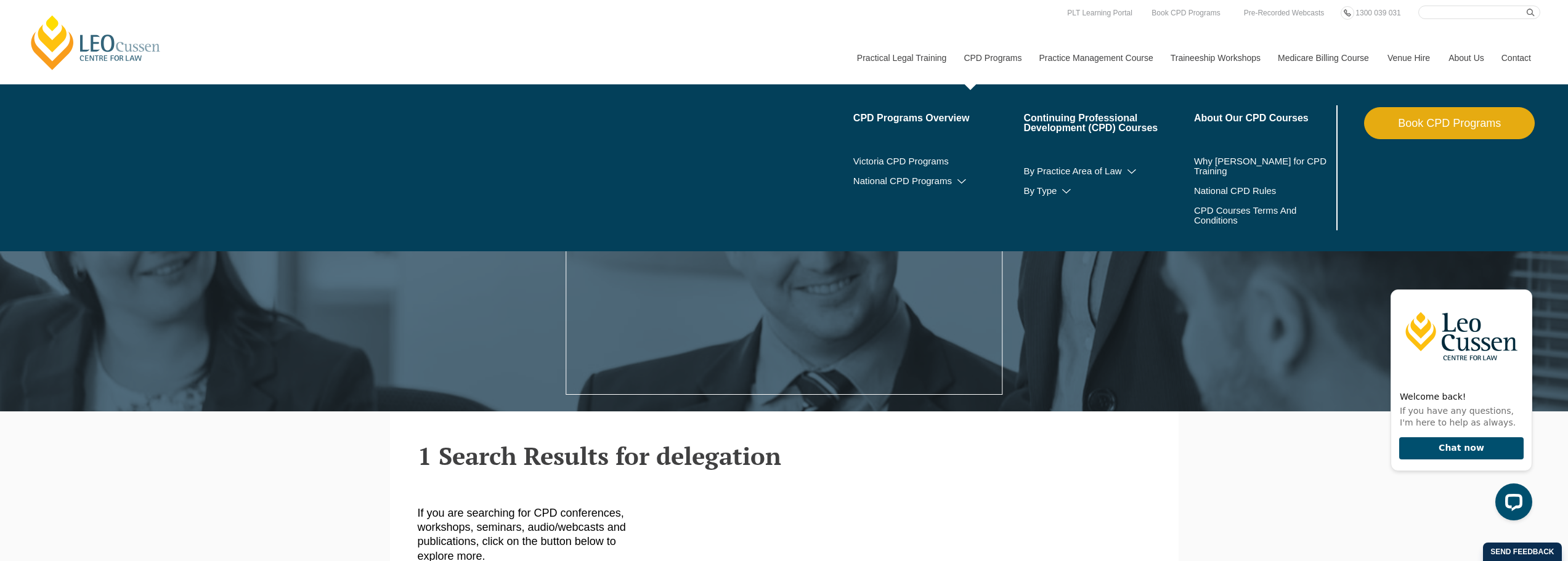
click at [989, 26] on nav "Practical Legal Training Our Practical Legal Training Program Program Dates & F…" at bounding box center [1194, 51] width 693 height 65
click at [993, 52] on link "CPD Programs" at bounding box center [992, 57] width 75 height 53
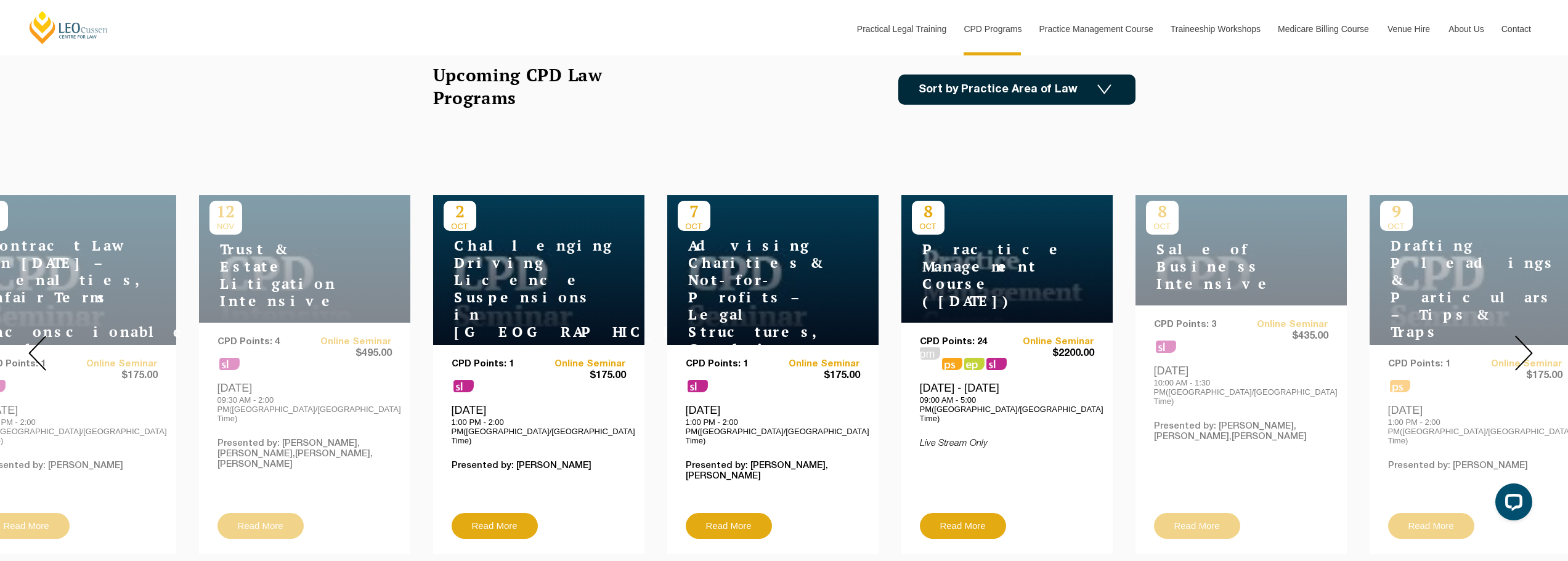
click at [1530, 343] on img at bounding box center [1524, 353] width 18 height 35
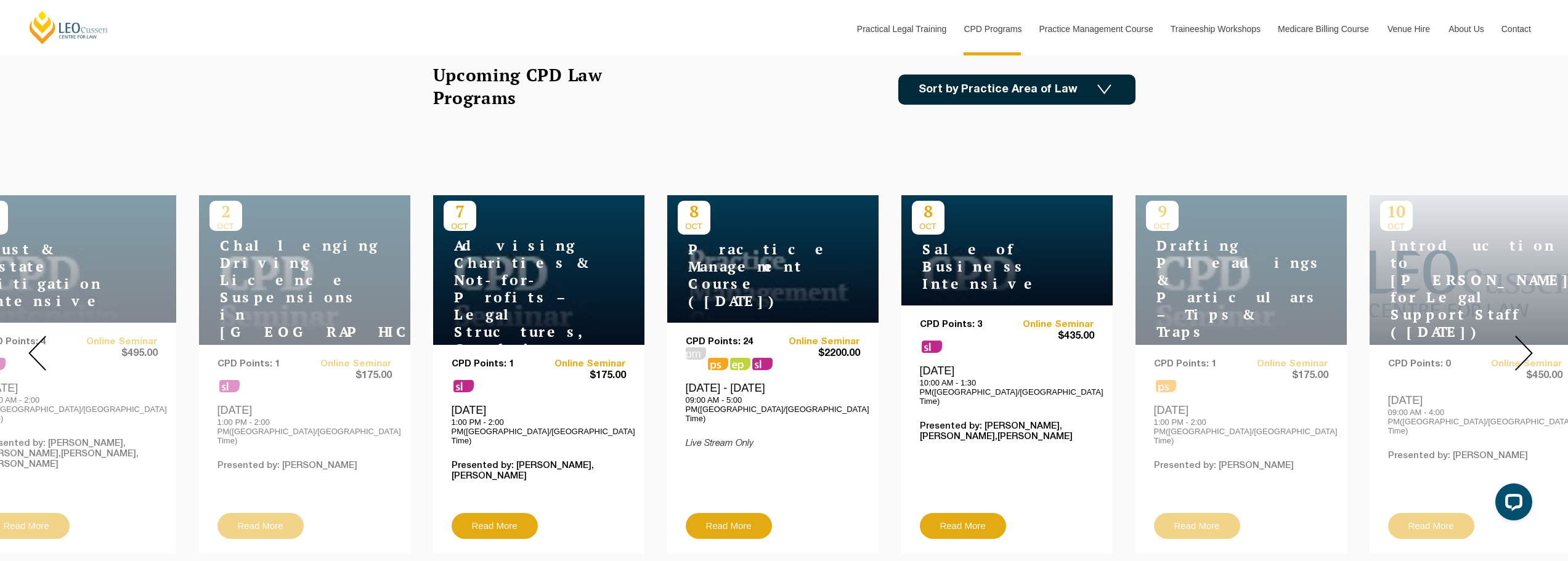
click at [1530, 342] on img at bounding box center [1524, 353] width 18 height 35
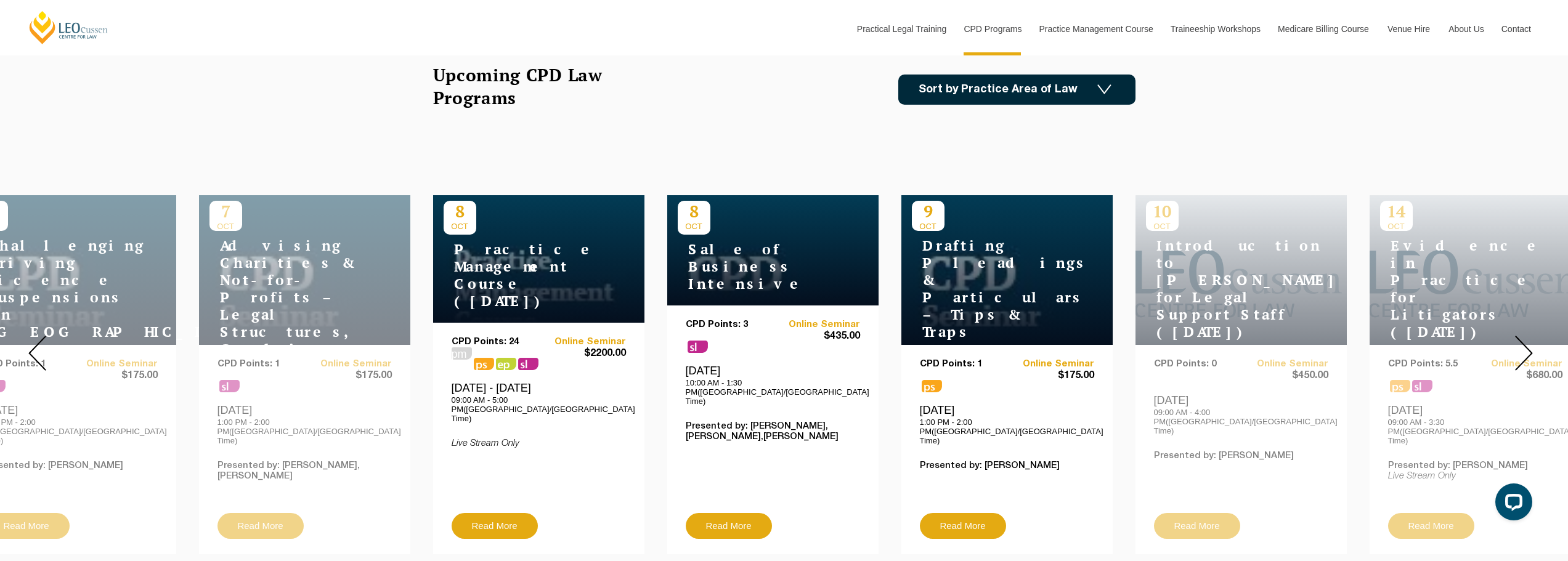
click at [1530, 342] on img at bounding box center [1524, 353] width 18 height 35
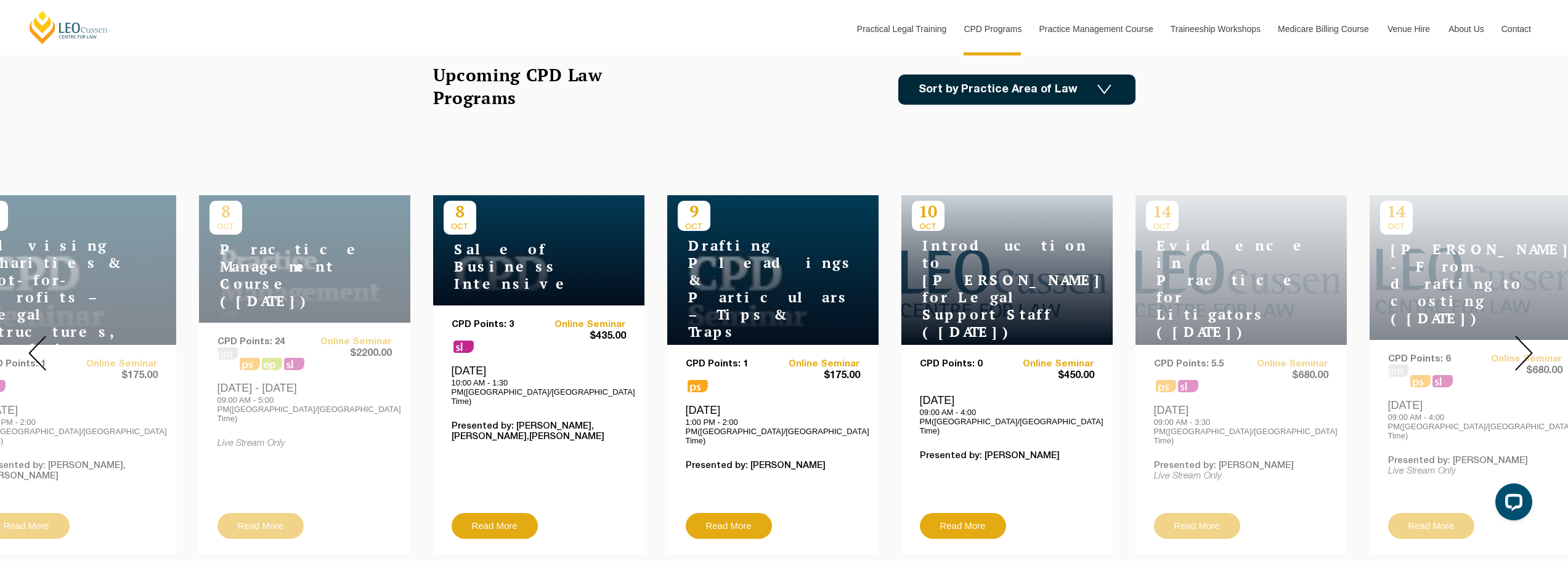
click at [1530, 342] on img at bounding box center [1524, 353] width 18 height 35
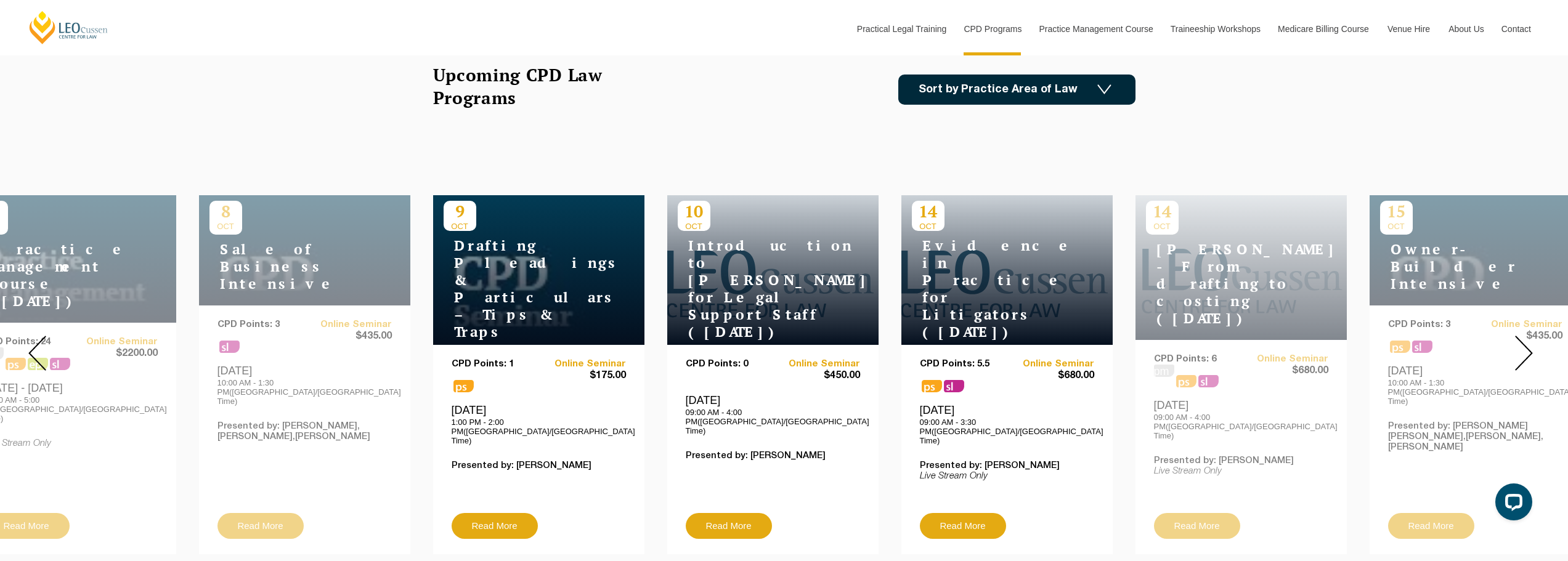
click at [1530, 343] on img at bounding box center [1524, 353] width 18 height 35
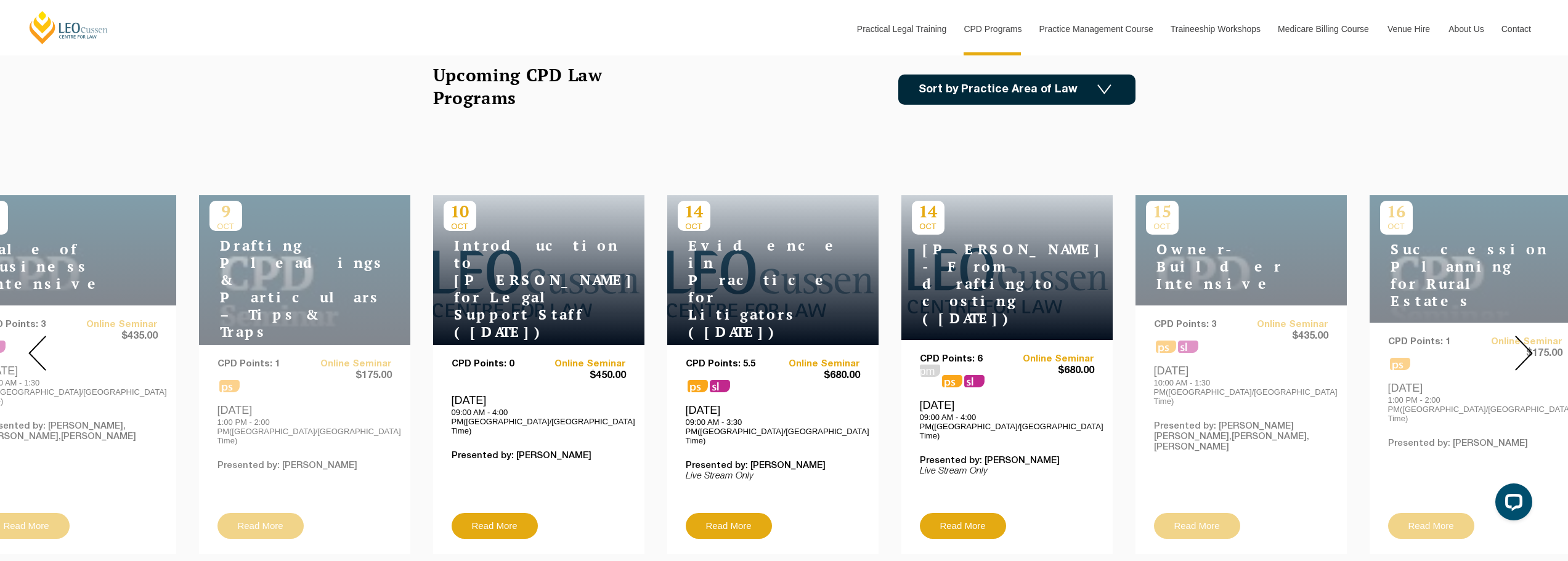
click at [1530, 343] on img at bounding box center [1524, 353] width 18 height 35
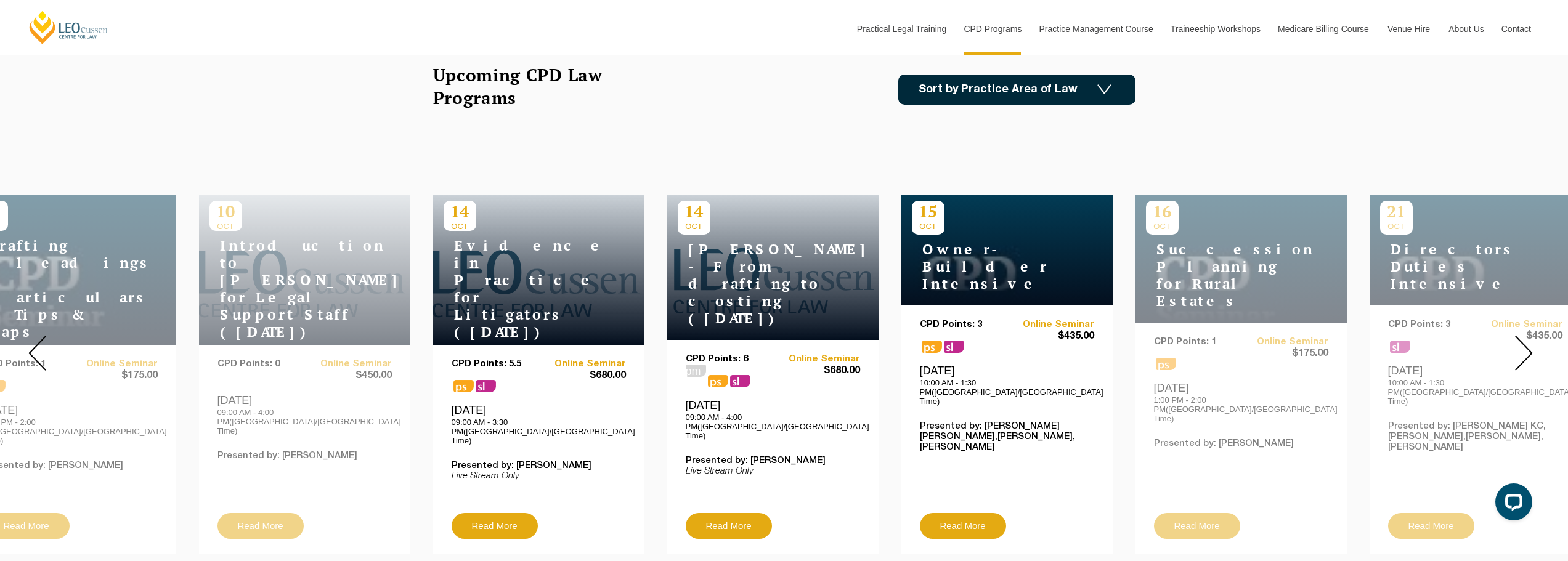
click at [1530, 343] on img at bounding box center [1524, 353] width 18 height 35
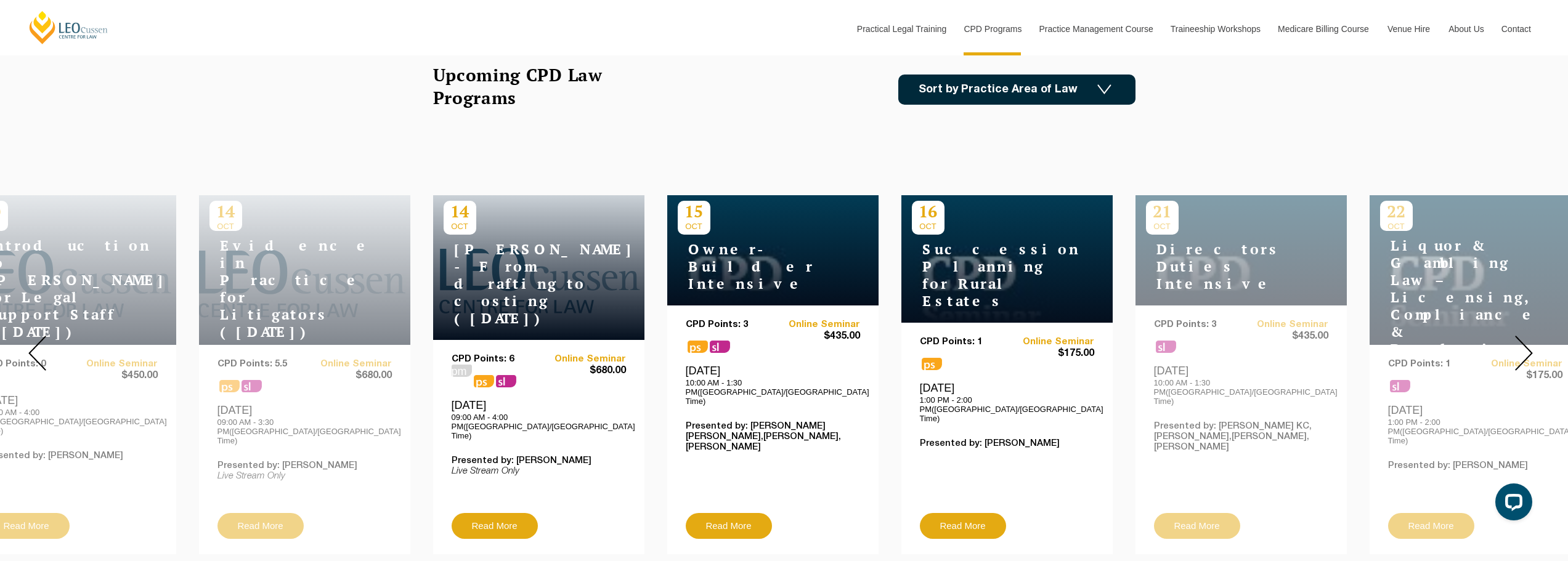
click at [1530, 343] on img at bounding box center [1524, 353] width 18 height 35
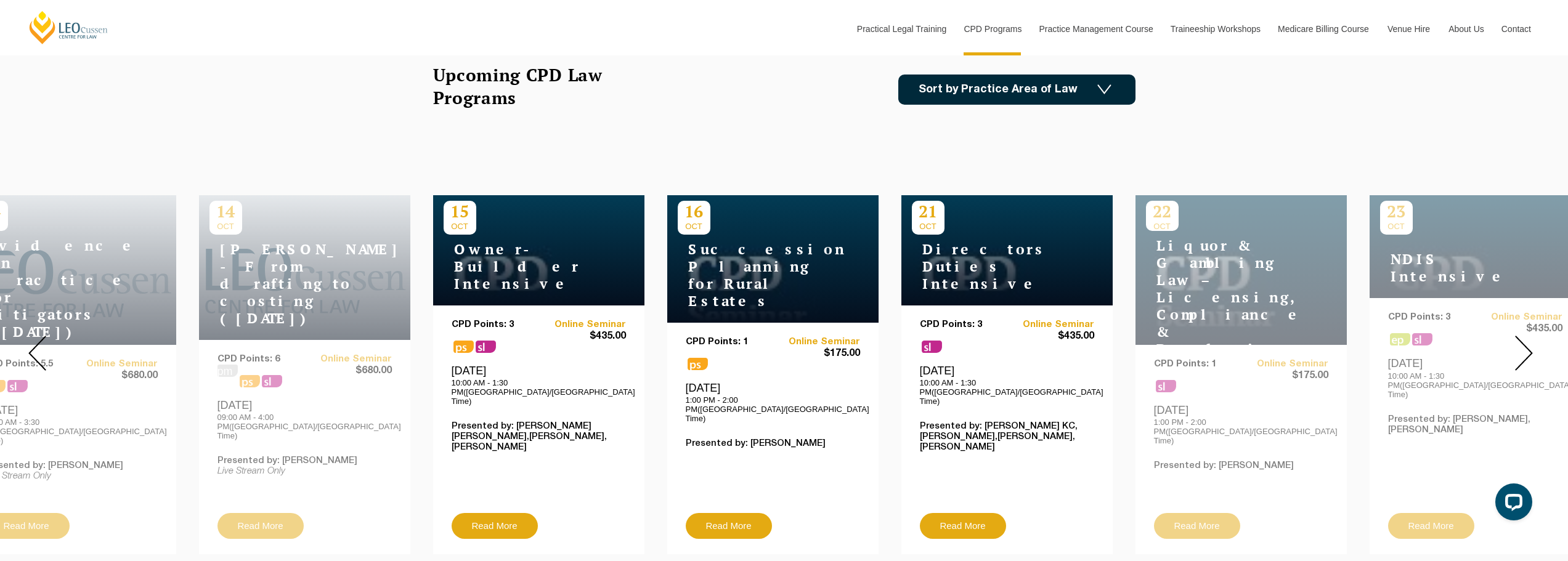
click at [1530, 344] on img at bounding box center [1524, 353] width 18 height 35
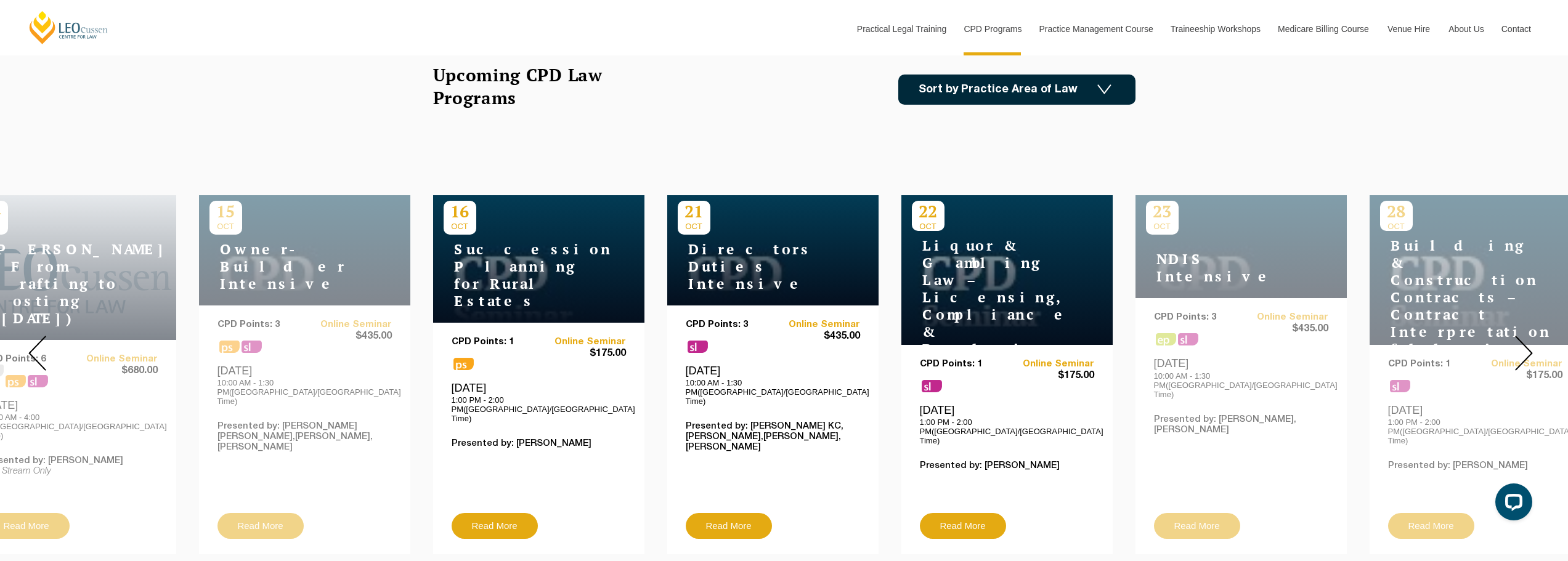
click at [1530, 344] on img at bounding box center [1524, 353] width 18 height 35
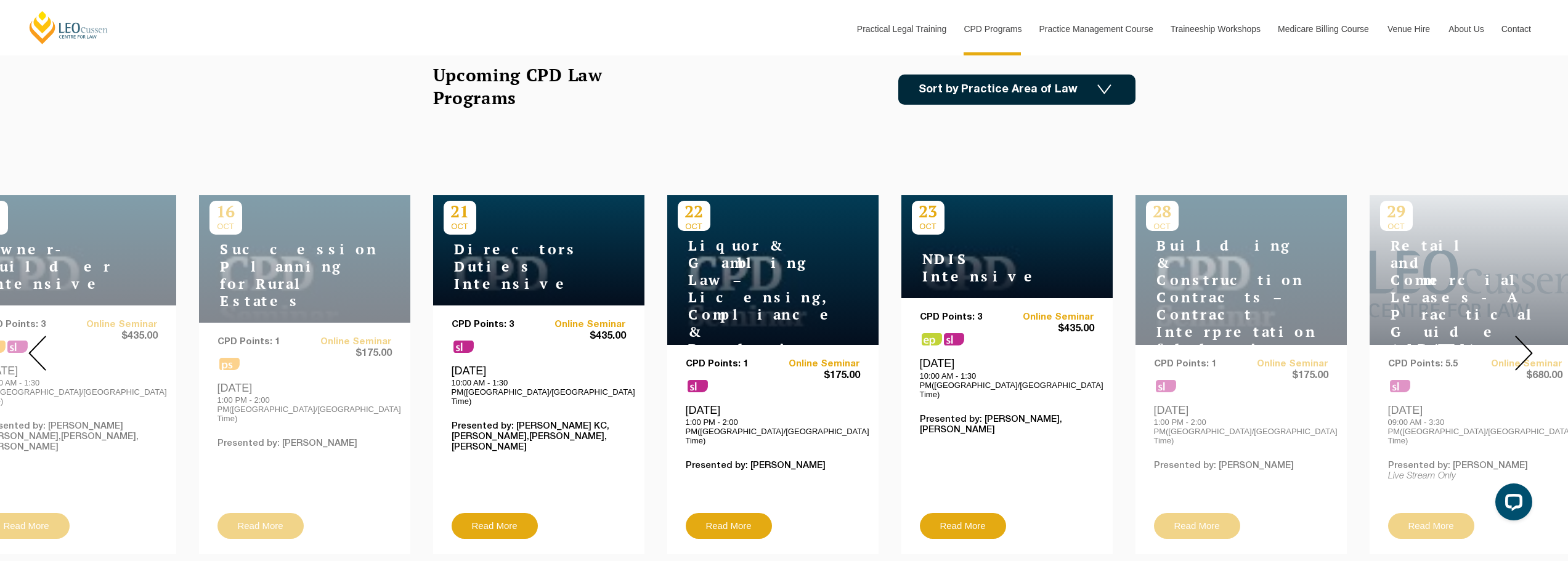
click at [1531, 344] on img at bounding box center [1524, 353] width 18 height 35
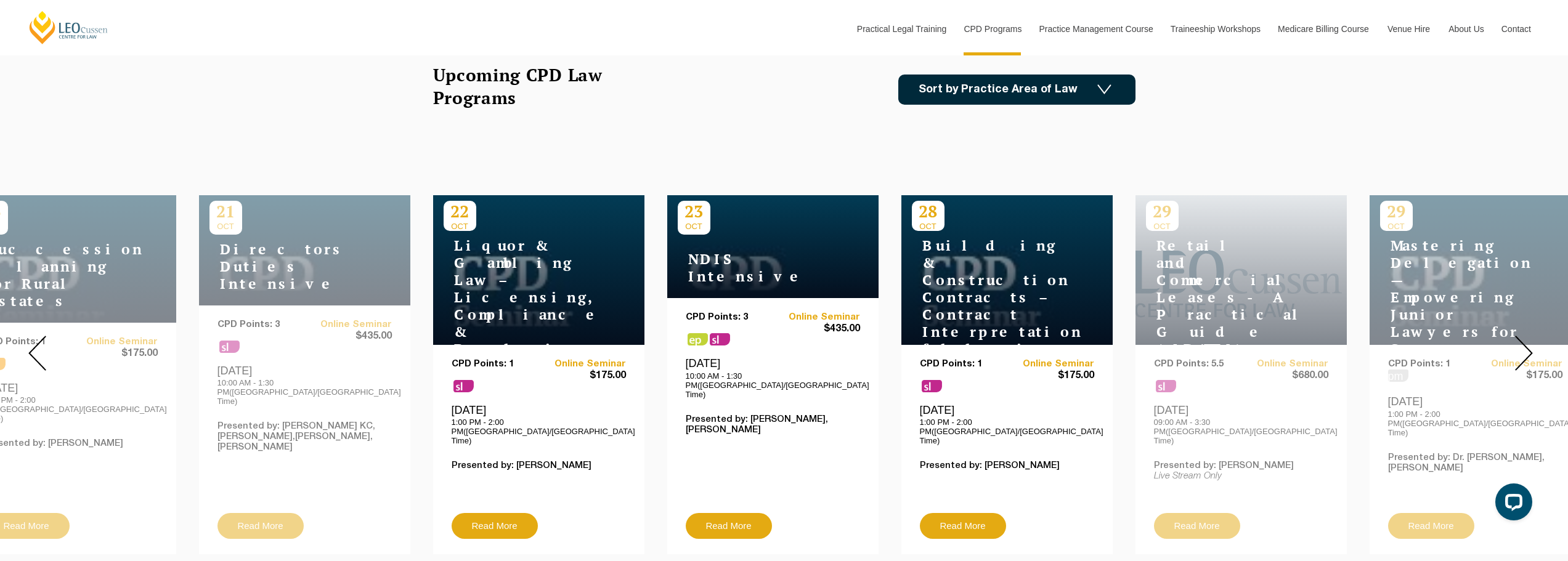
click at [1531, 344] on img at bounding box center [1524, 353] width 18 height 35
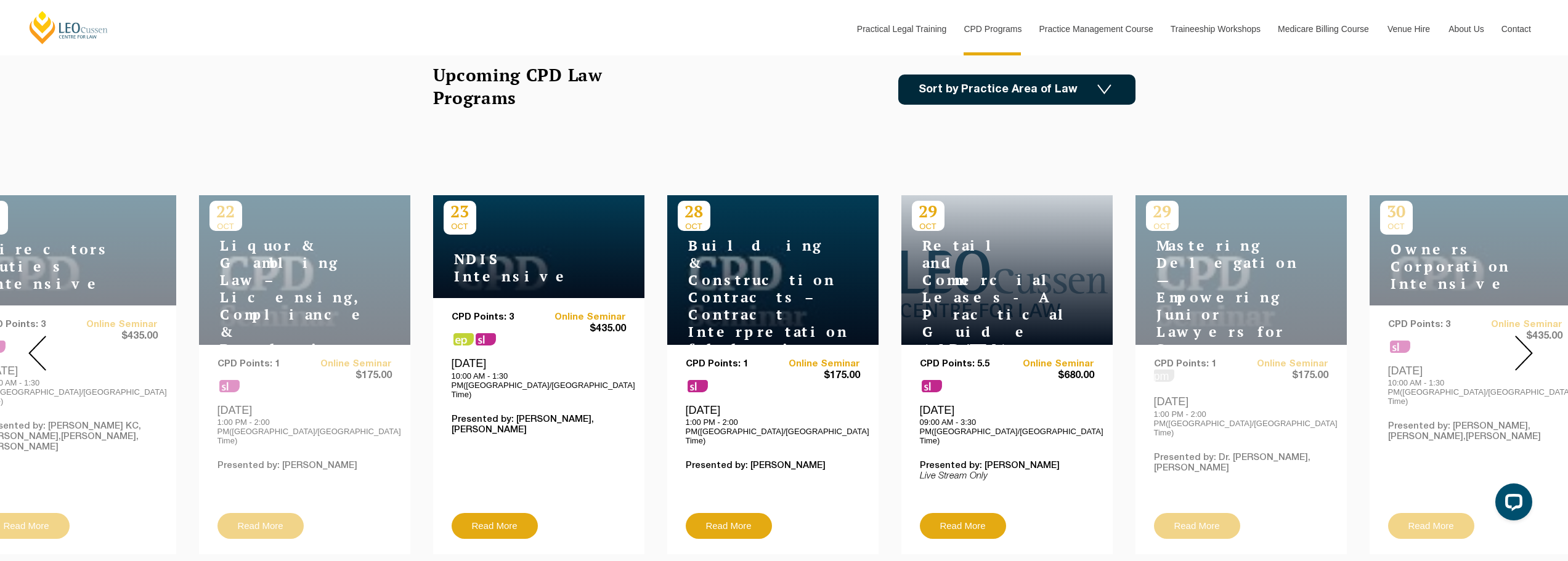
click at [1261, 272] on div "29 OCT Mastering Delegation — Empowering Junior Lawyers for Success CPD Points:…" at bounding box center [1241, 374] width 211 height 359
click at [1261, 277] on div "29 OCT Mastering Delegation — Empowering Junior Lawyers for Success CPD Points:…" at bounding box center [1241, 374] width 211 height 359
click at [1261, 280] on div "29 OCT Mastering Delegation — Empowering Junior Lawyers for Success CPD Points:…" at bounding box center [1241, 374] width 211 height 359
click at [1263, 284] on div "29 OCT Mastering Delegation — Empowering Junior Lawyers for Success CPD Points:…" at bounding box center [1241, 374] width 211 height 359
click at [309, 286] on div "22 OCT Liquor & Gambling Law – Licensing, Compliance & Regulations CPD Points: …" at bounding box center [304, 374] width 211 height 359
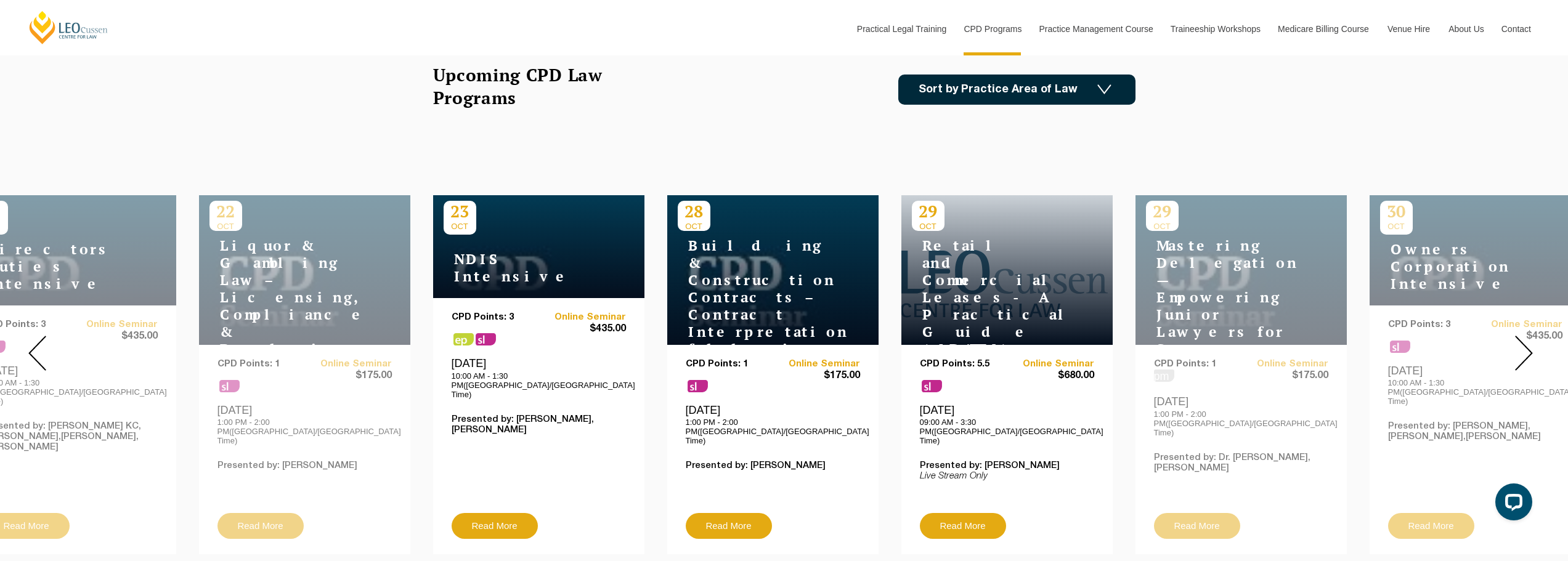
click at [1211, 286] on div "29 OCT Mastering Delegation — Empowering Junior Lawyers for Success CPD Points:…" at bounding box center [1241, 374] width 211 height 359
click at [1217, 286] on div "29 OCT Mastering Delegation — Empowering Junior Lawyers for Success CPD Points:…" at bounding box center [1241, 374] width 211 height 359
click at [1183, 267] on div "29 OCT Mastering Delegation — Empowering Junior Lawyers for Success CPD Points:…" at bounding box center [1241, 374] width 211 height 359
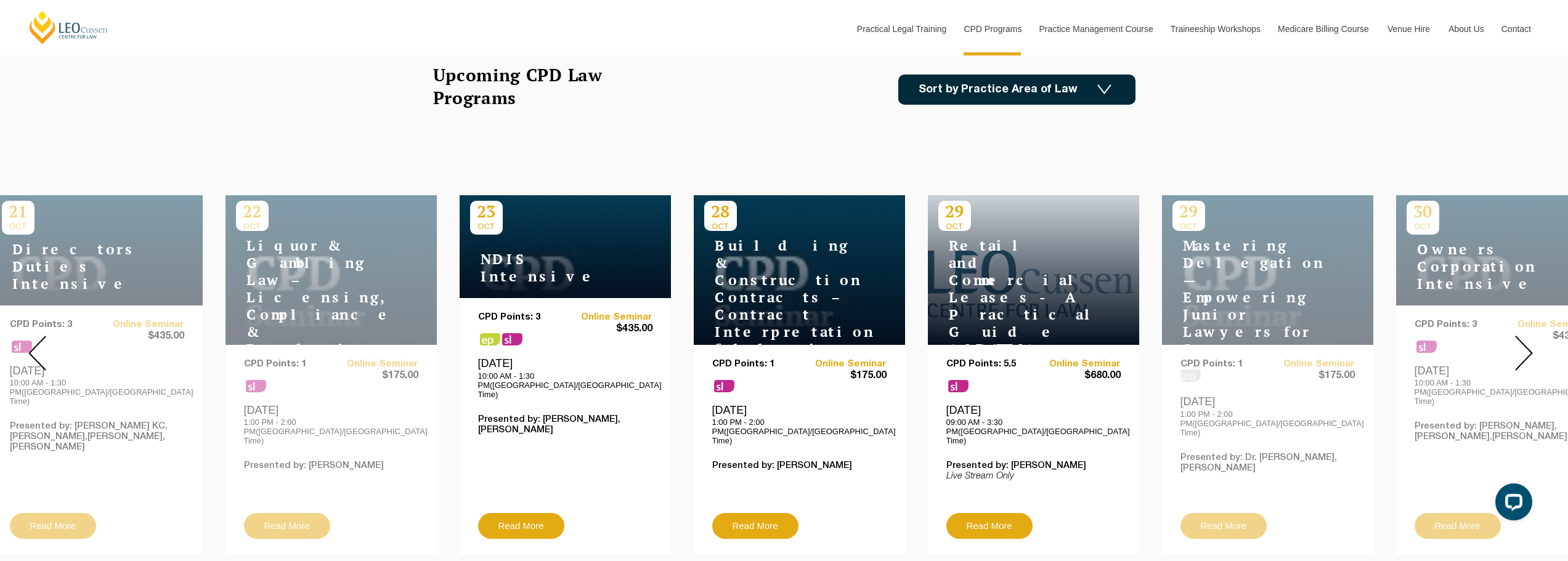
drag, startPoint x: 1157, startPoint y: 247, endPoint x: 1135, endPoint y: 267, distance: 29.7
click at [1162, 267] on div "29 OCT Mastering Delegation — Empowering Junior Lawyers for Success CPD Points:…" at bounding box center [1267, 374] width 211 height 359
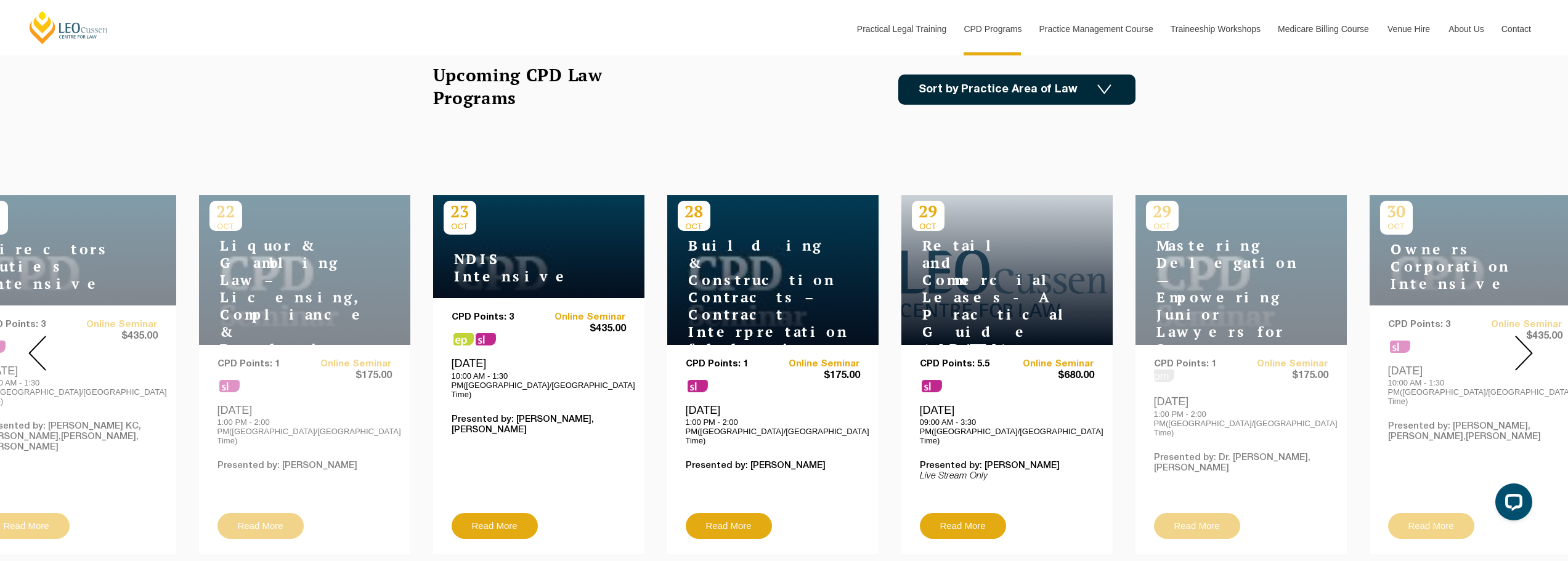
click at [1196, 264] on div "29 OCT Mastering Delegation — Empowering Junior Lawyers for Success CPD Points:…" at bounding box center [1241, 374] width 211 height 359
click at [1194, 263] on div "29 OCT Mastering Delegation — Empowering Junior Lawyers for Success CPD Points:…" at bounding box center [1241, 374] width 211 height 359
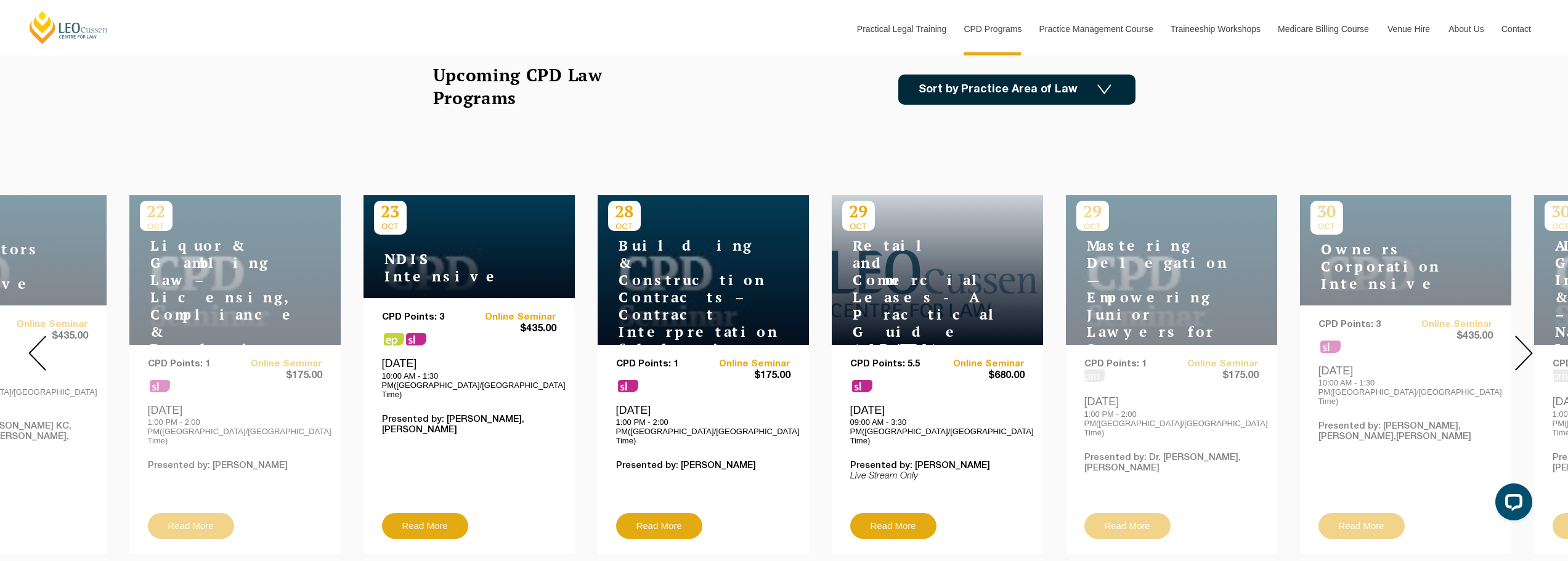
drag, startPoint x: 1159, startPoint y: 249, endPoint x: 1090, endPoint y: 302, distance: 87.5
click at [1090, 302] on div "29 OCT Mastering Delegation — Empowering Junior Lawyers for Success CPD Points:…" at bounding box center [1171, 374] width 211 height 359
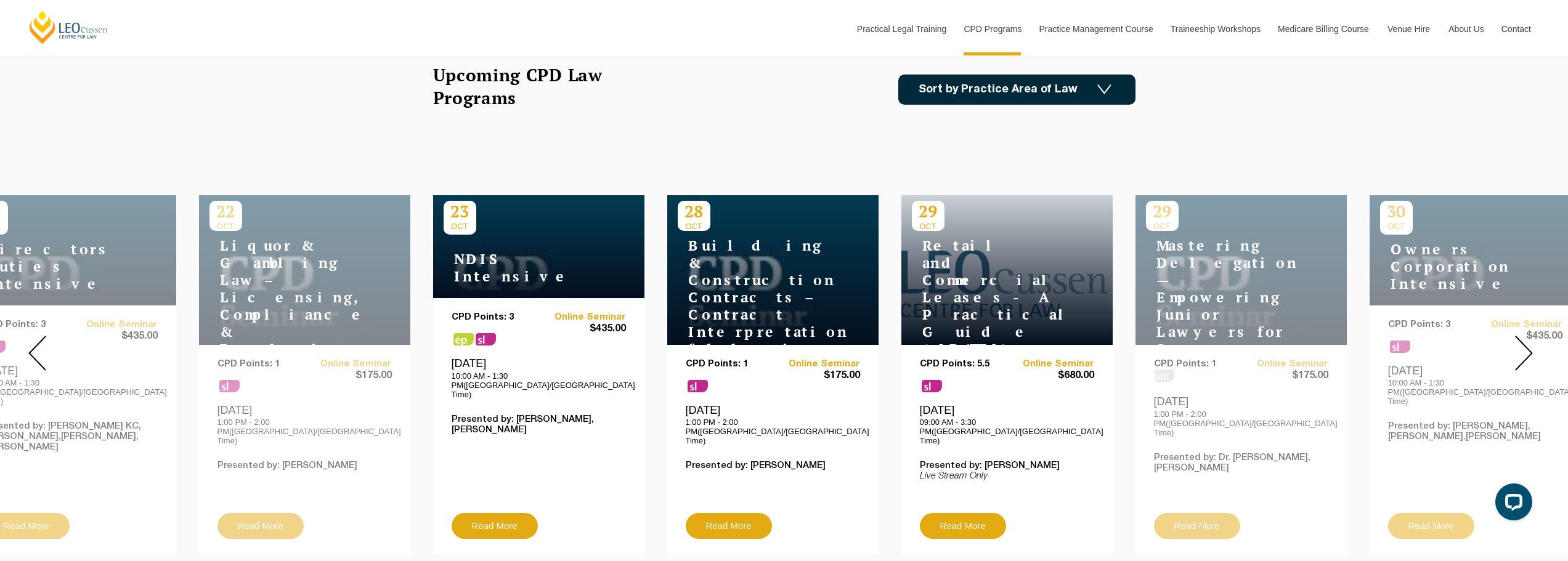
click at [1528, 341] on img at bounding box center [1524, 353] width 18 height 35
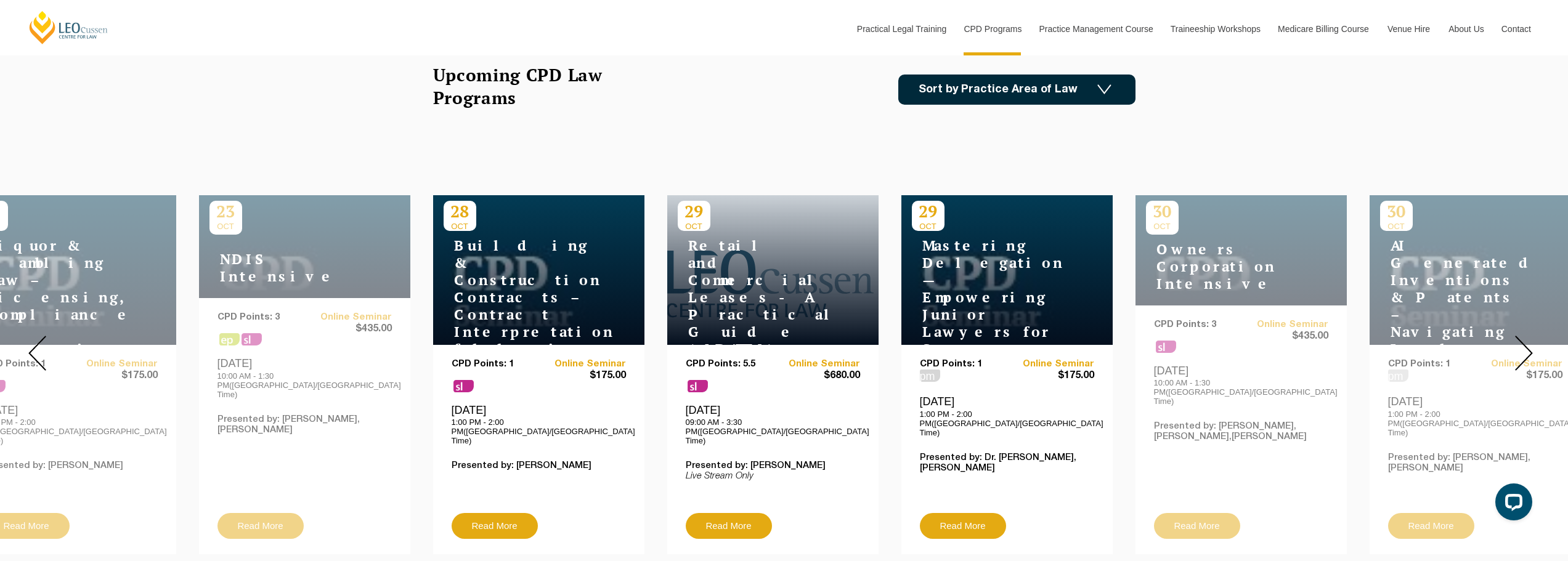
click at [1529, 339] on img at bounding box center [1524, 353] width 18 height 35
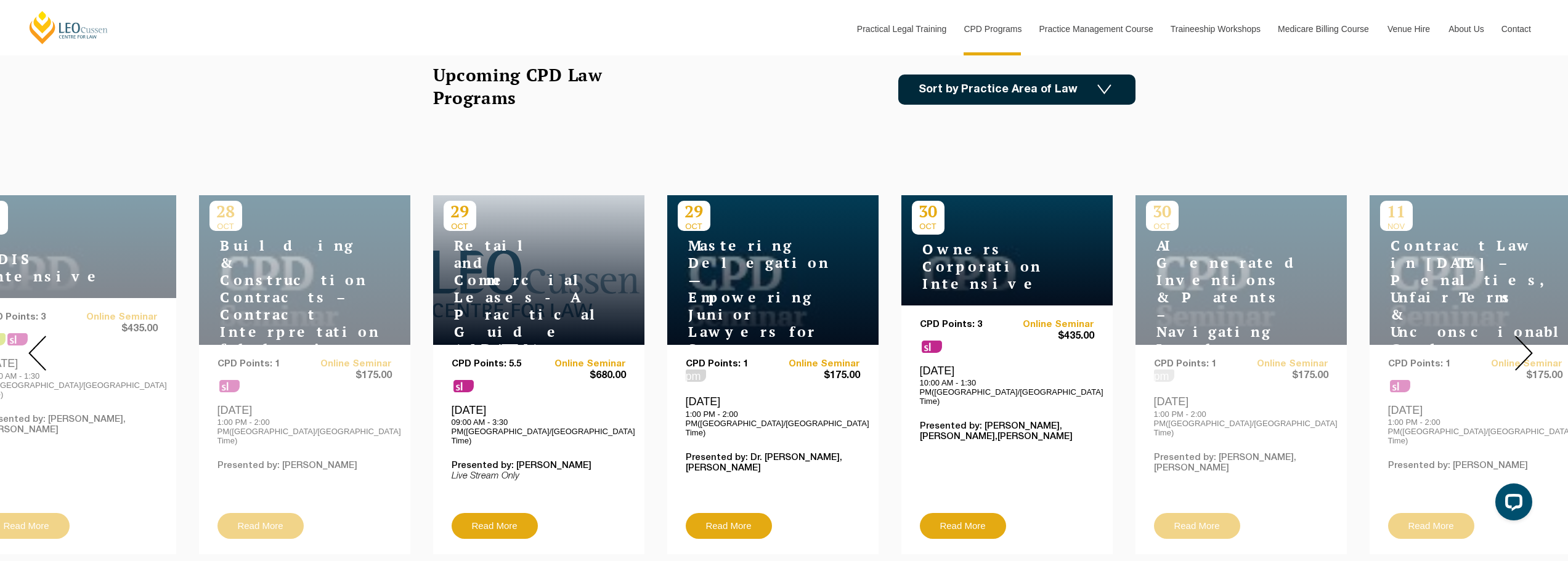
click at [1530, 339] on img at bounding box center [1524, 353] width 18 height 35
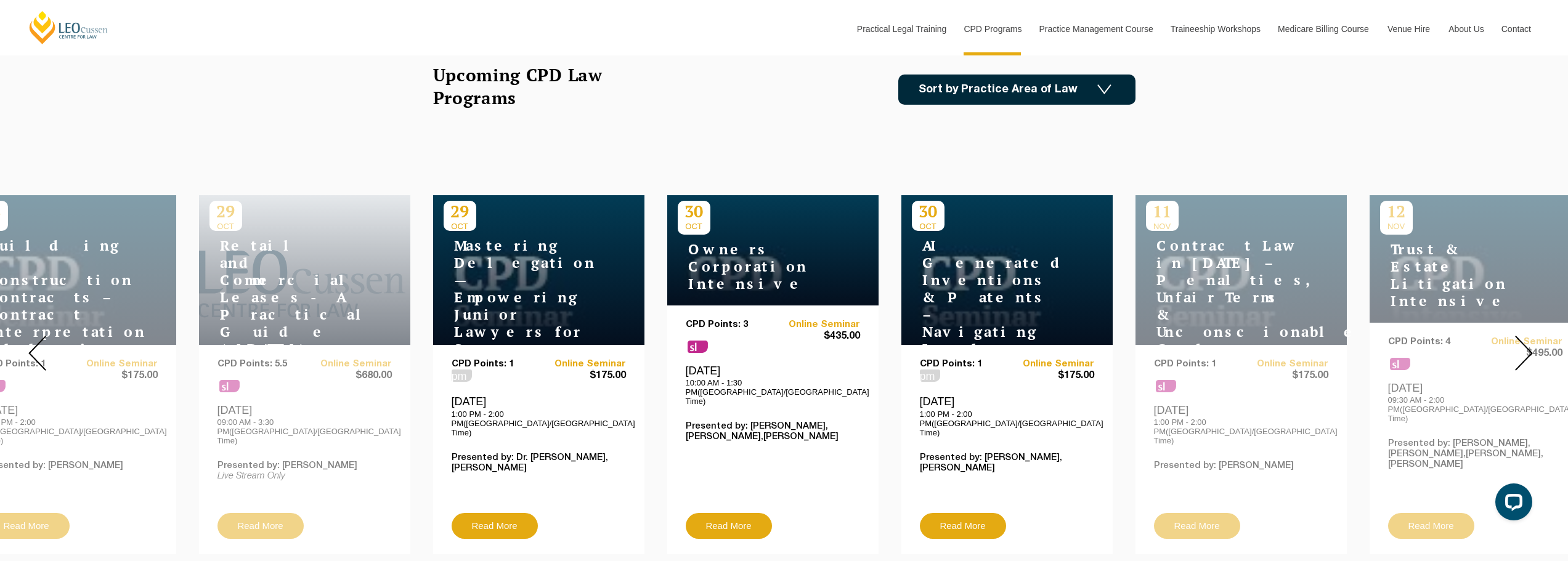
click at [1530, 340] on img at bounding box center [1524, 353] width 18 height 35
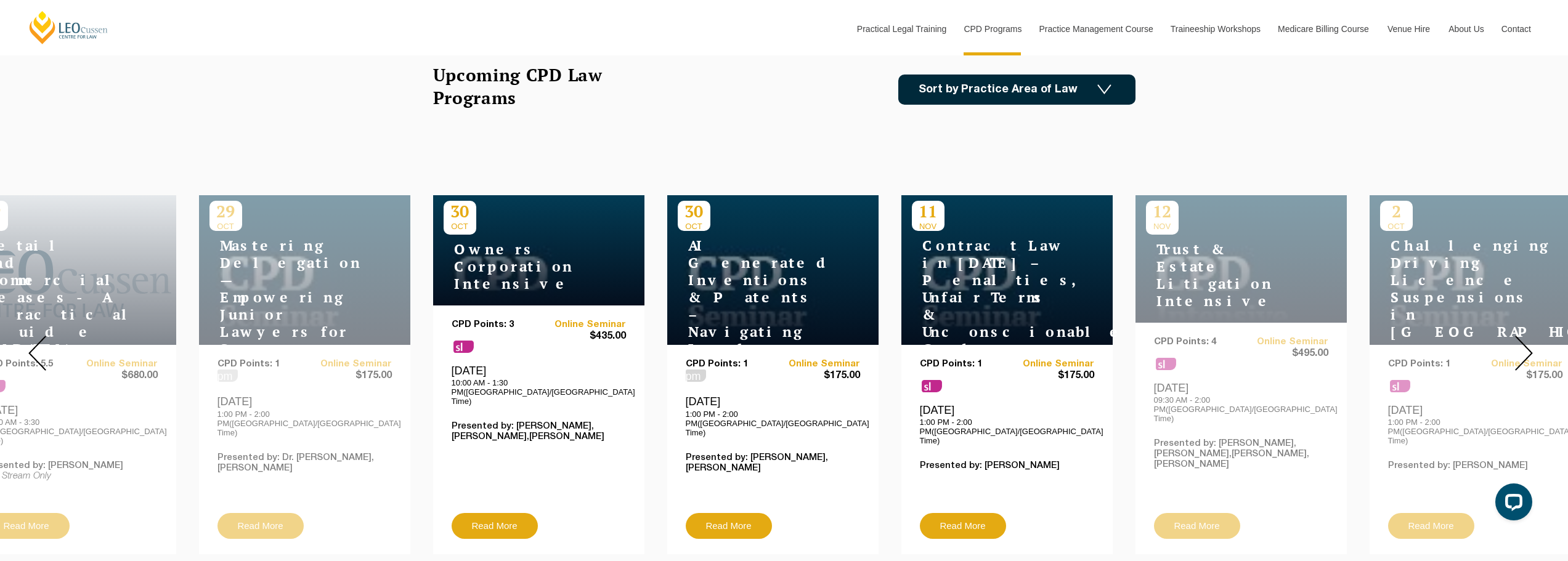
click at [1530, 340] on img at bounding box center [1524, 353] width 18 height 35
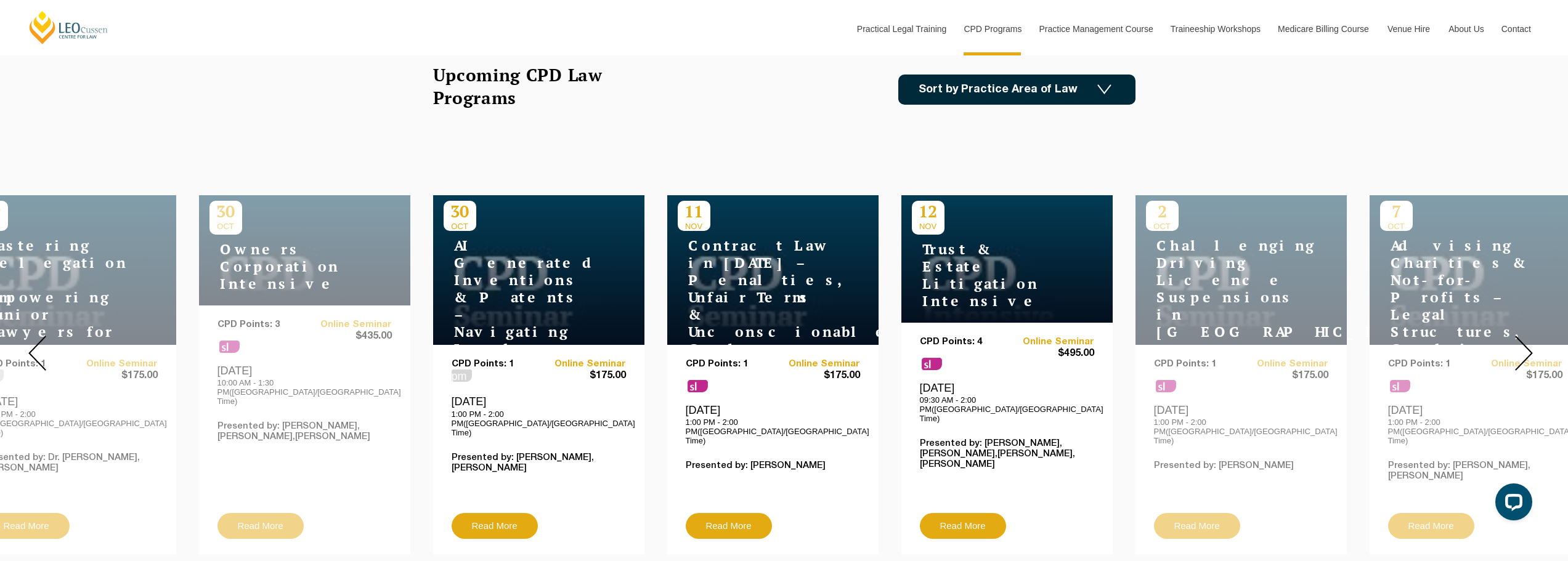
click at [1531, 340] on img at bounding box center [1524, 353] width 18 height 35
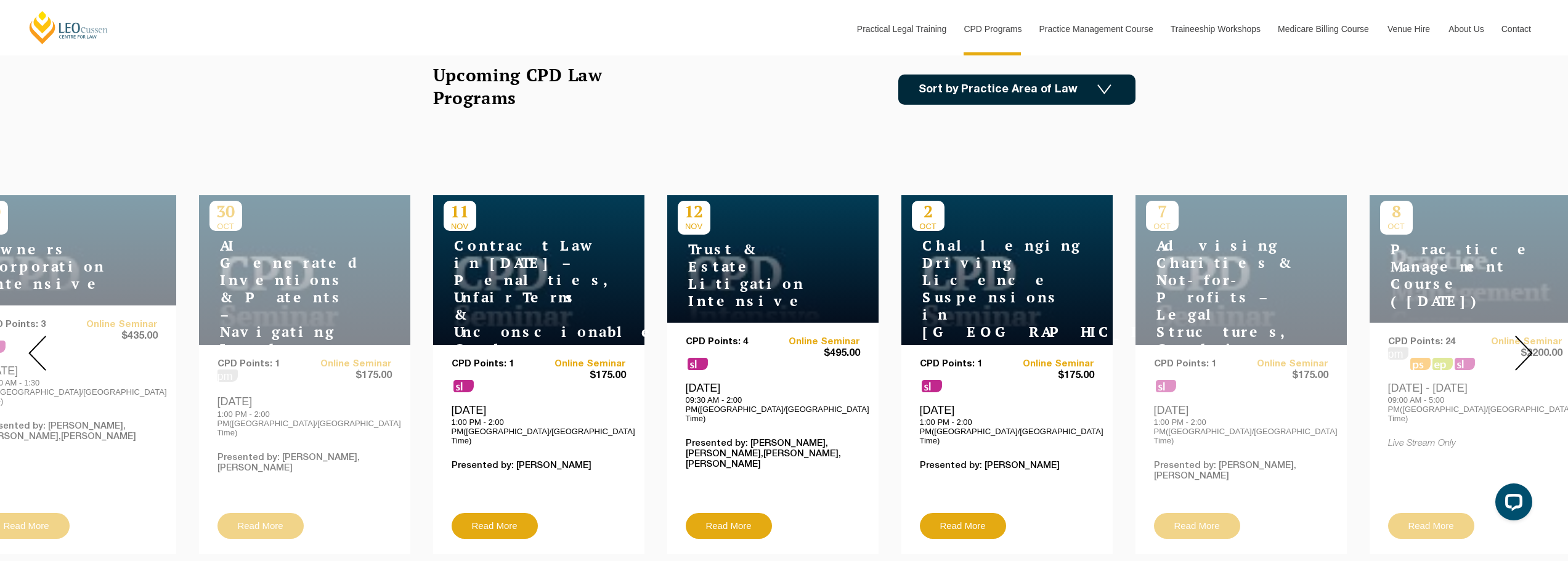
click at [1532, 342] on img at bounding box center [1524, 353] width 18 height 35
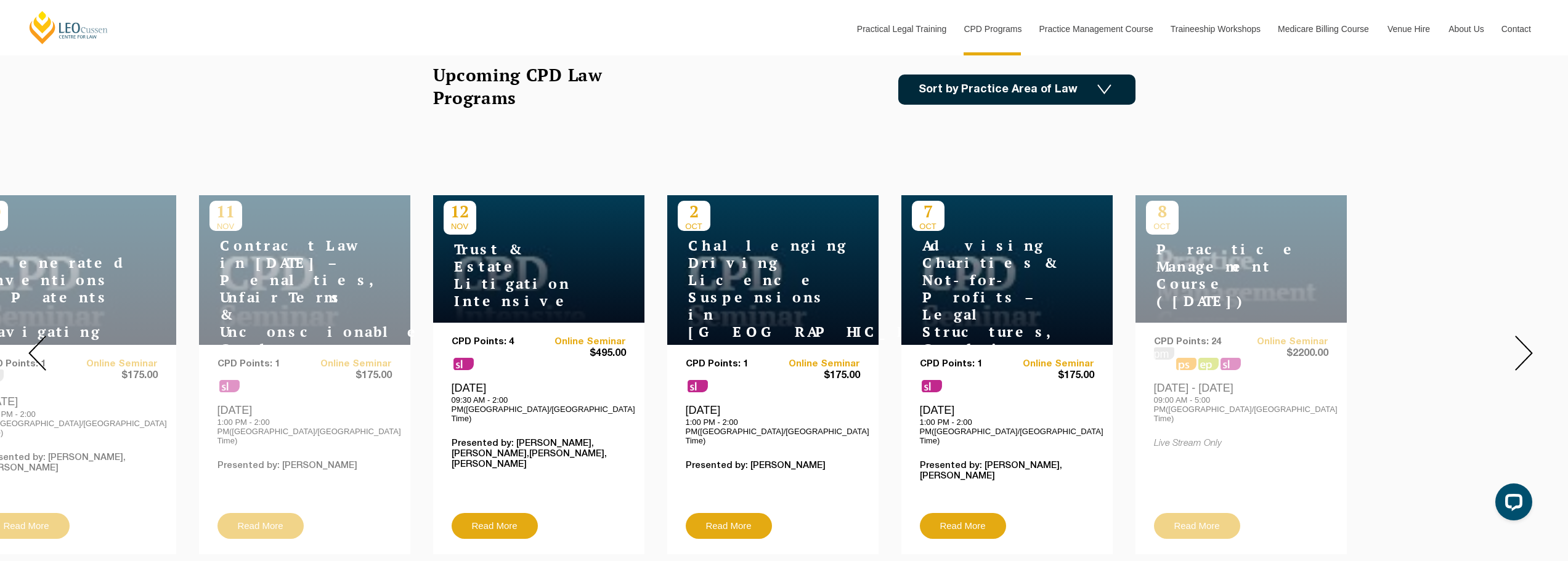
click at [1533, 343] on img at bounding box center [1524, 353] width 18 height 35
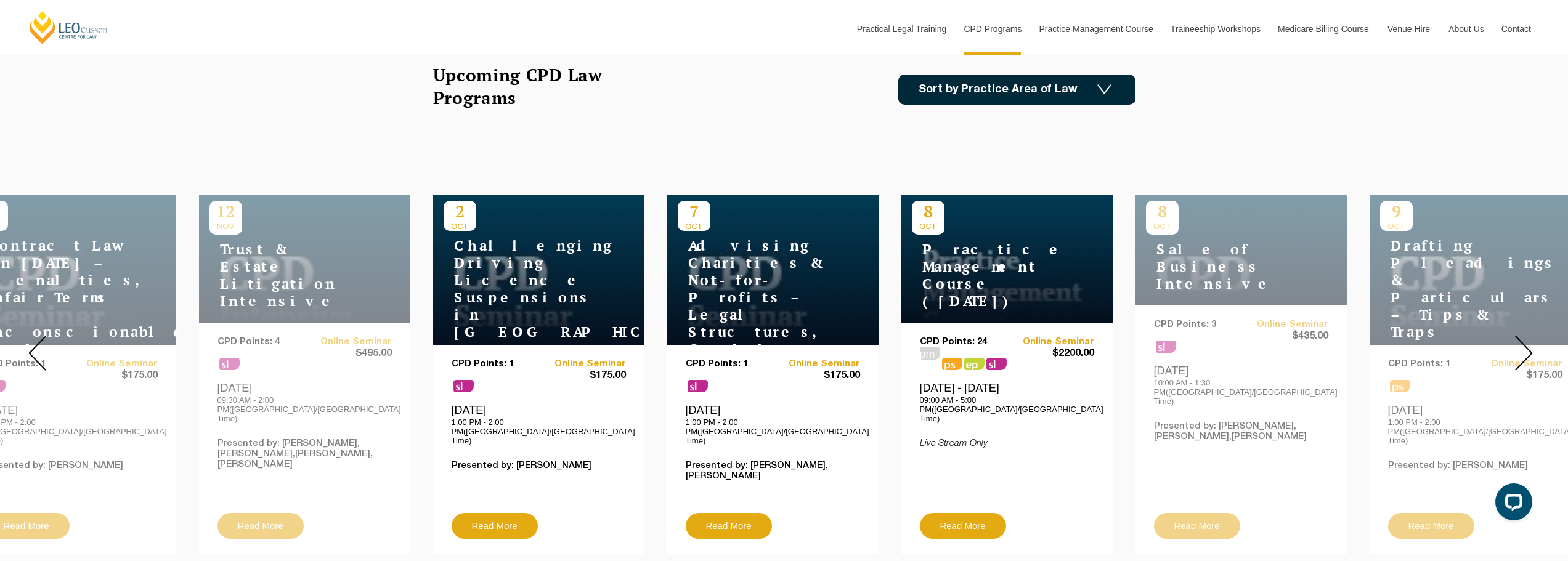
click at [1534, 342] on div at bounding box center [1524, 353] width 89 height 421
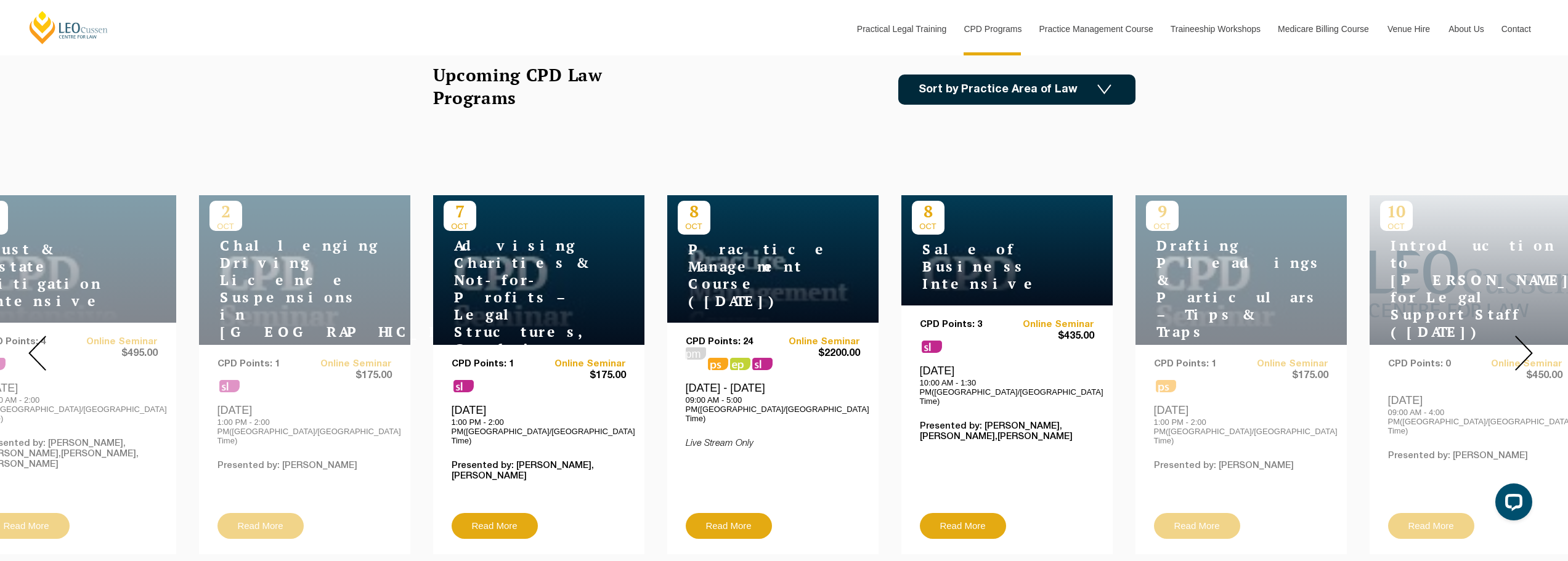
click at [1535, 342] on div at bounding box center [1524, 353] width 89 height 421
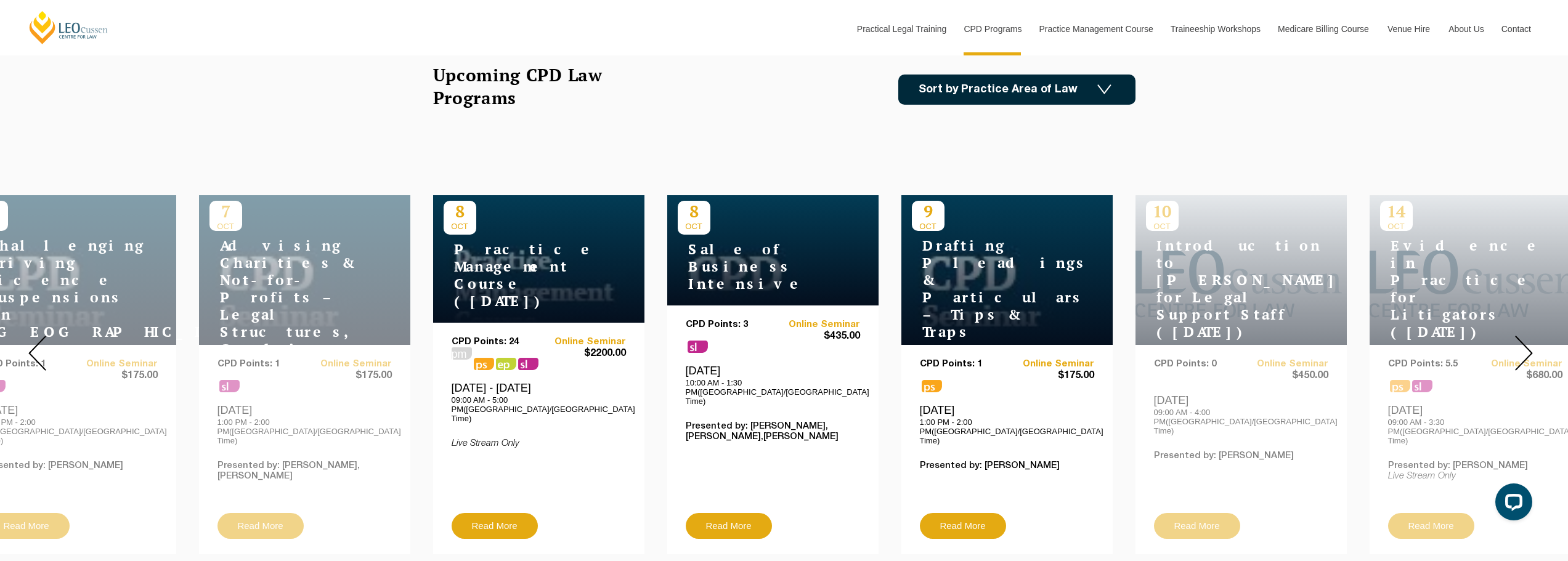
click at [1536, 342] on div at bounding box center [1524, 353] width 89 height 421
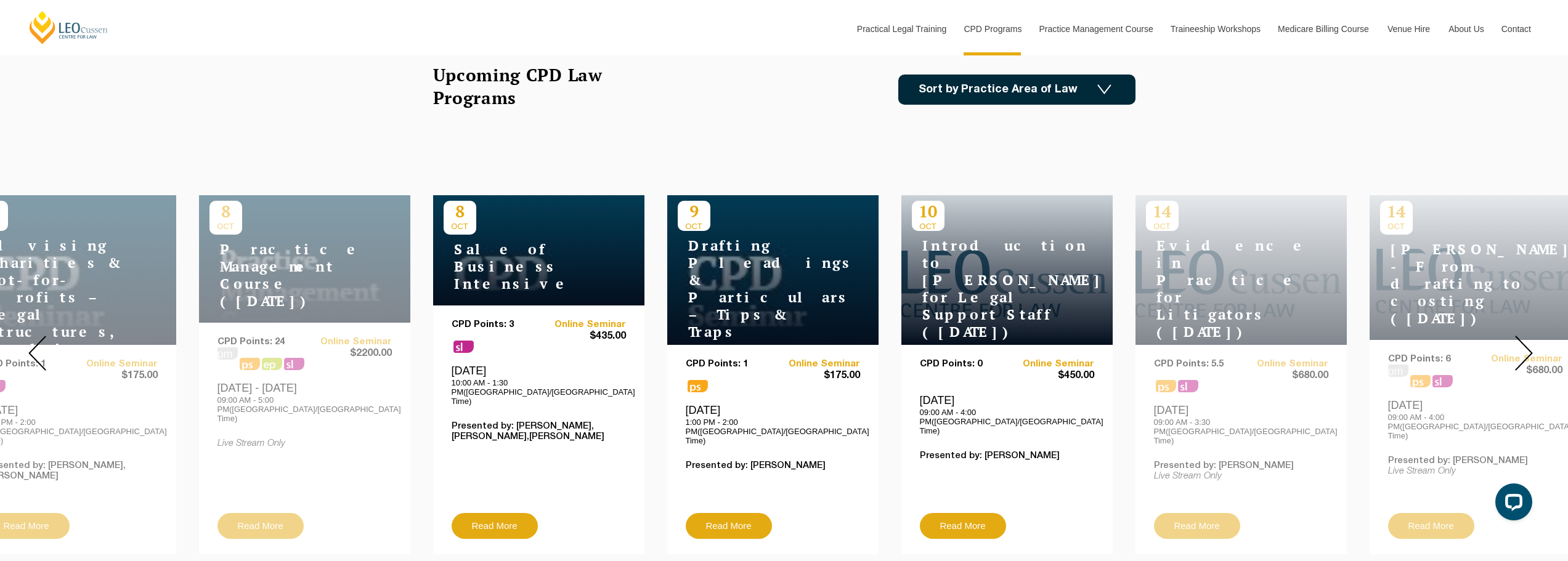
click at [1536, 342] on div at bounding box center [1524, 353] width 89 height 421
